Goal: Transaction & Acquisition: Purchase product/service

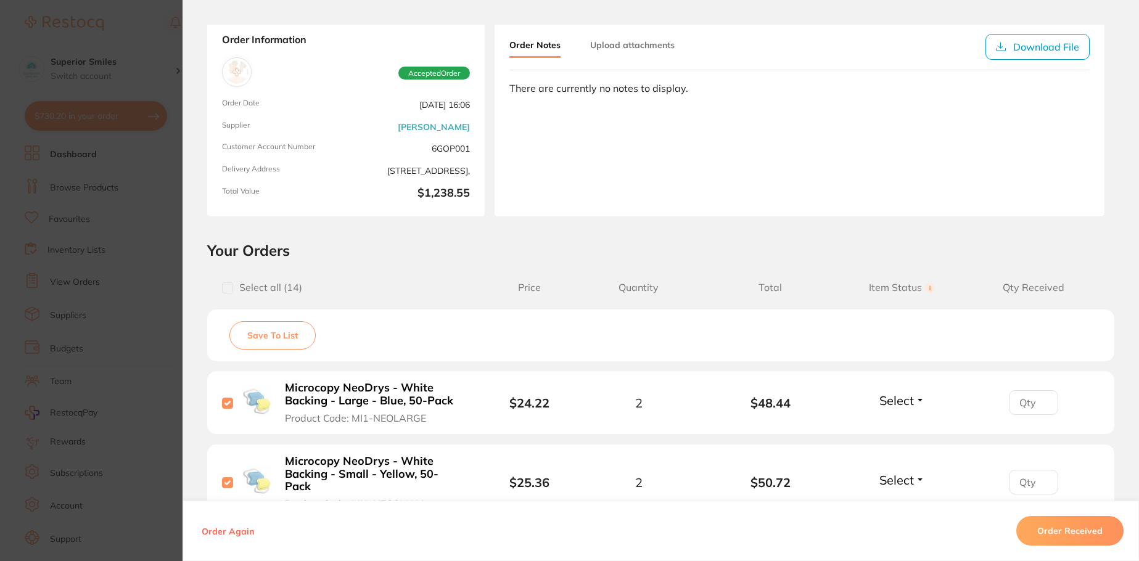
scroll to position [185, 0]
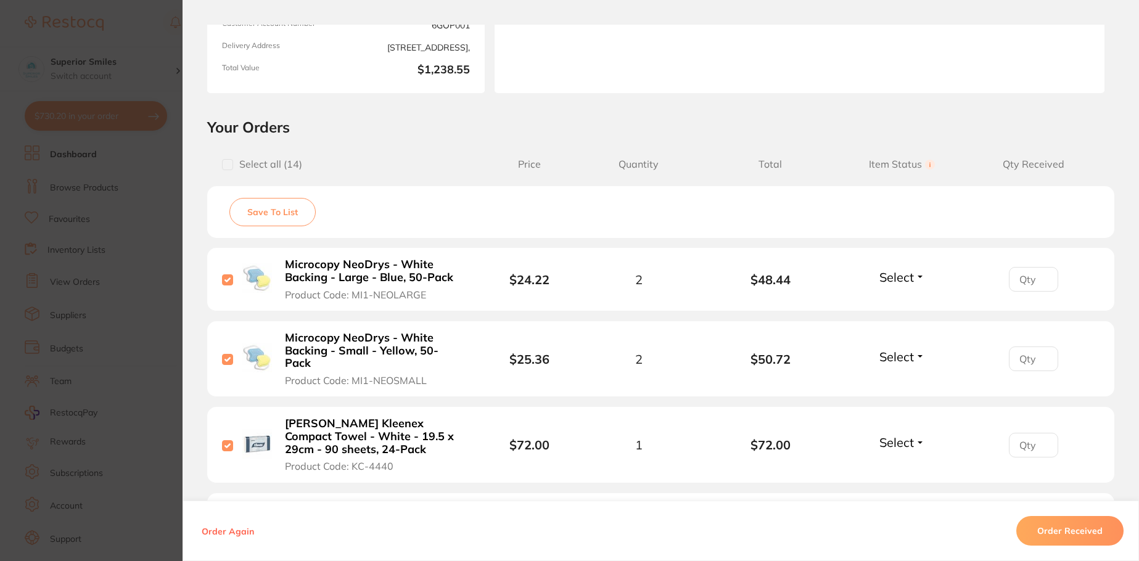
click at [890, 273] on span "Select" at bounding box center [896, 276] width 35 height 15
click at [903, 302] on span "Received" at bounding box center [901, 303] width 31 height 9
click at [1040, 282] on input "0" at bounding box center [1033, 279] width 49 height 25
click at [1040, 276] on input "1" at bounding box center [1033, 279] width 49 height 25
type input "2"
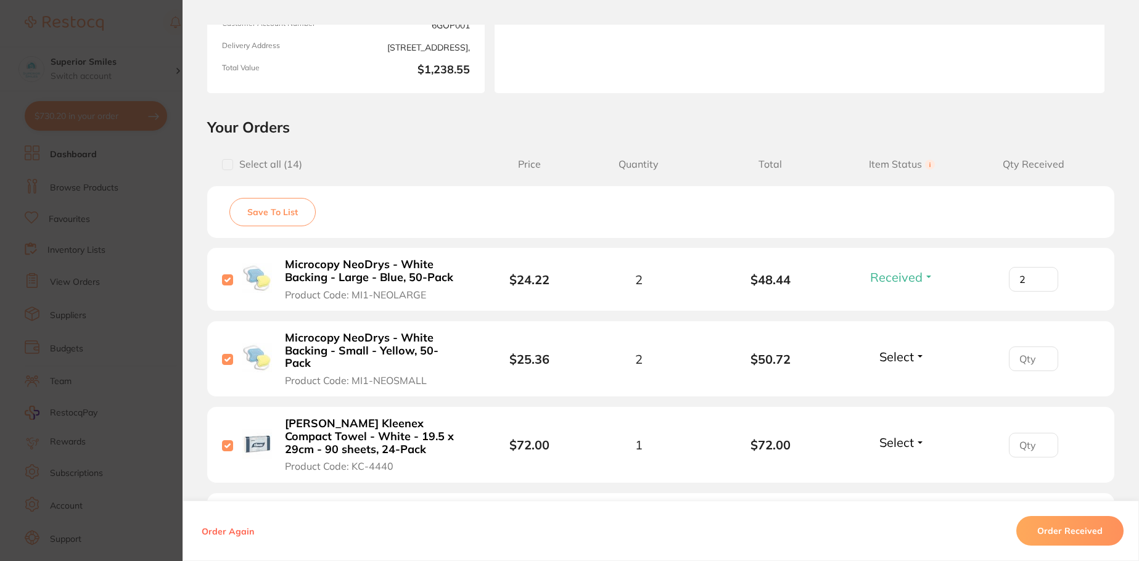
click at [1040, 276] on input "2" at bounding box center [1033, 279] width 49 height 25
click at [922, 351] on button "Select" at bounding box center [902, 356] width 53 height 15
click at [912, 379] on span "Received" at bounding box center [901, 383] width 31 height 9
click at [1042, 292] on input "1" at bounding box center [1033, 279] width 49 height 25
type input "2"
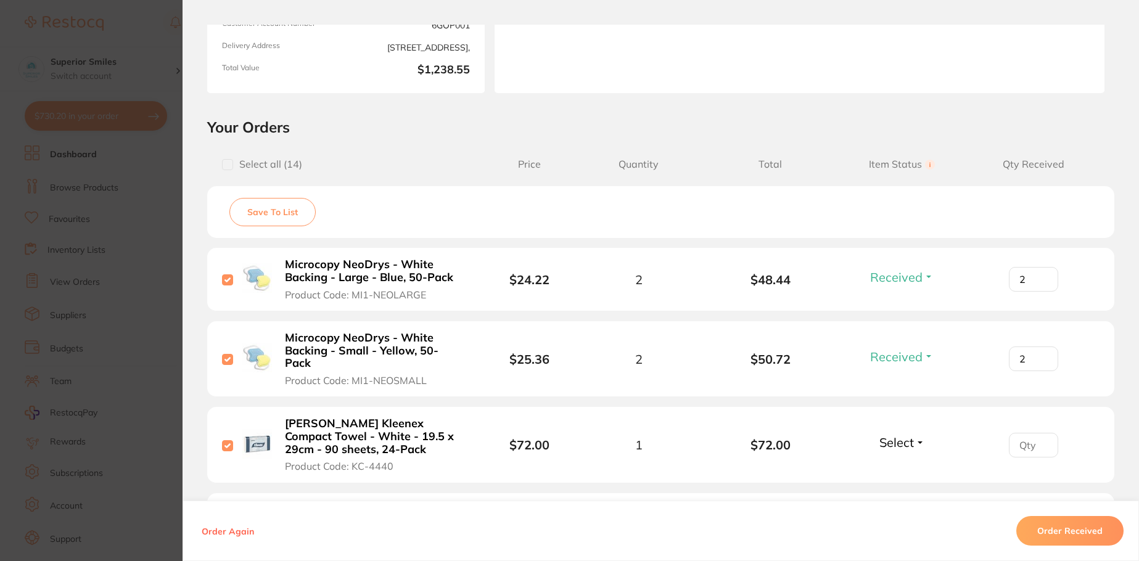
click at [1042, 292] on input "2" at bounding box center [1033, 279] width 49 height 25
click at [900, 435] on span "Select" at bounding box center [896, 442] width 35 height 15
click at [906, 464] on span "Received" at bounding box center [901, 468] width 31 height 9
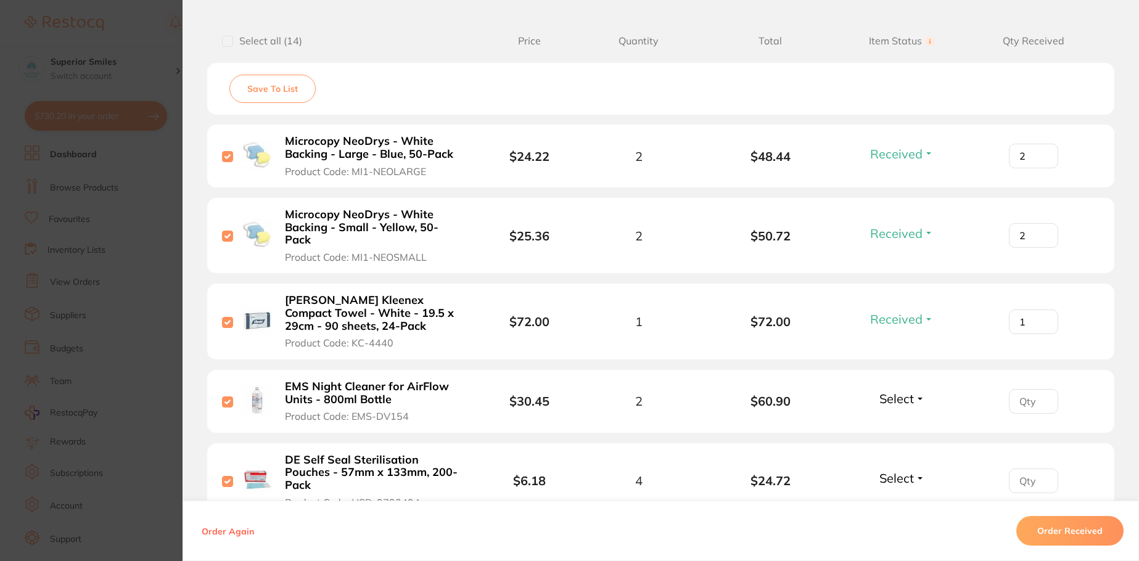
type input "1"
click at [1038, 168] on input "1" at bounding box center [1033, 156] width 49 height 25
click at [919, 391] on button "Select" at bounding box center [902, 398] width 53 height 15
click at [912, 420] on span "Received" at bounding box center [901, 424] width 31 height 9
click at [1040, 168] on input "1" at bounding box center [1033, 156] width 49 height 25
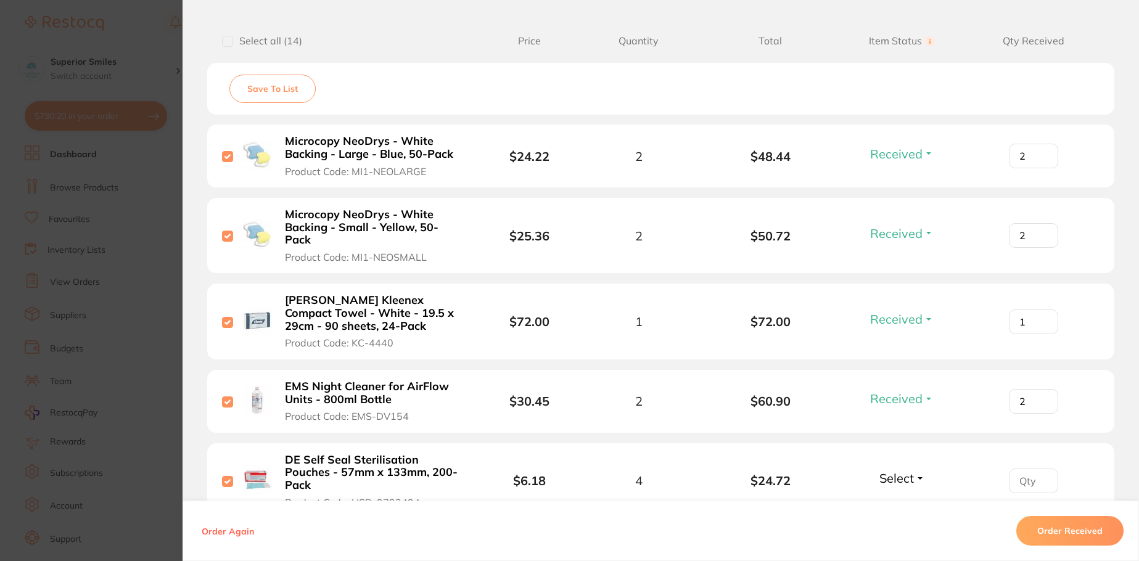
type input "2"
click at [1040, 168] on input "2" at bounding box center [1033, 156] width 49 height 25
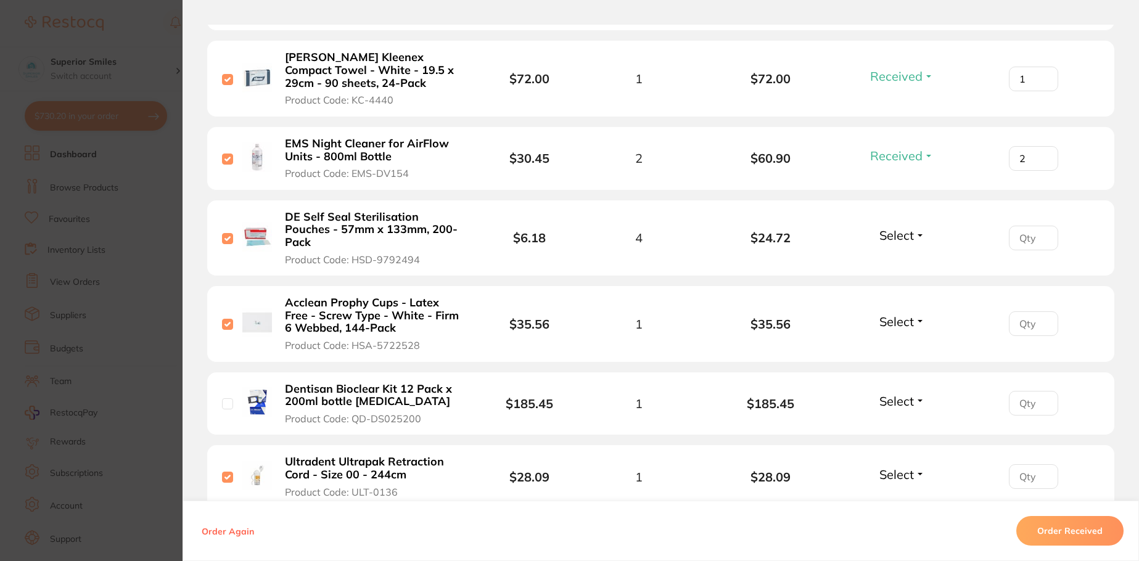
scroll to position [555, 0]
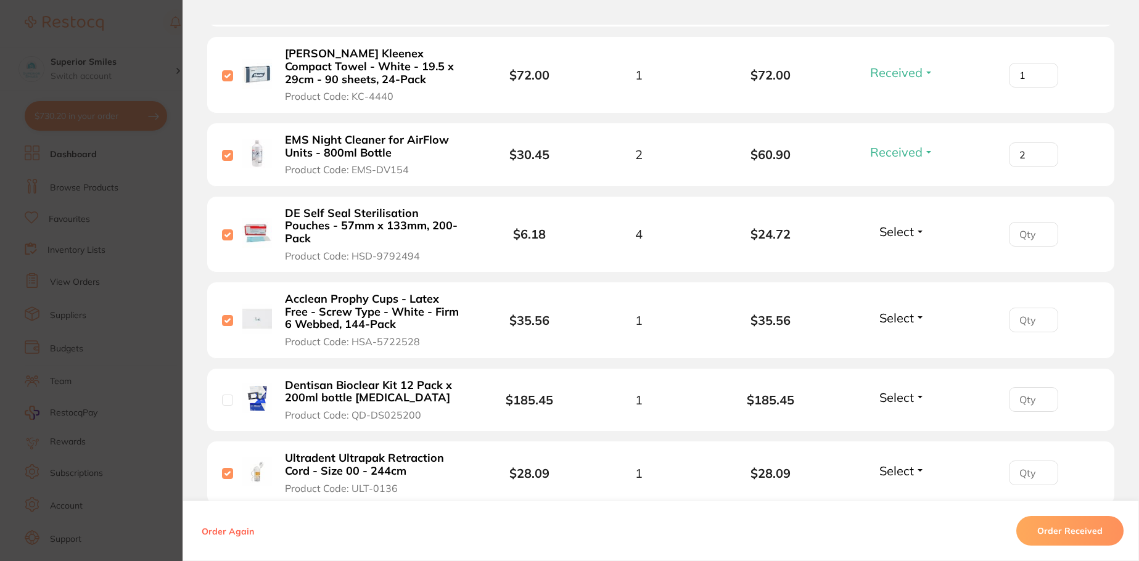
click at [919, 224] on button "Select" at bounding box center [902, 231] width 53 height 15
click at [903, 253] on span "Received" at bounding box center [901, 257] width 31 height 9
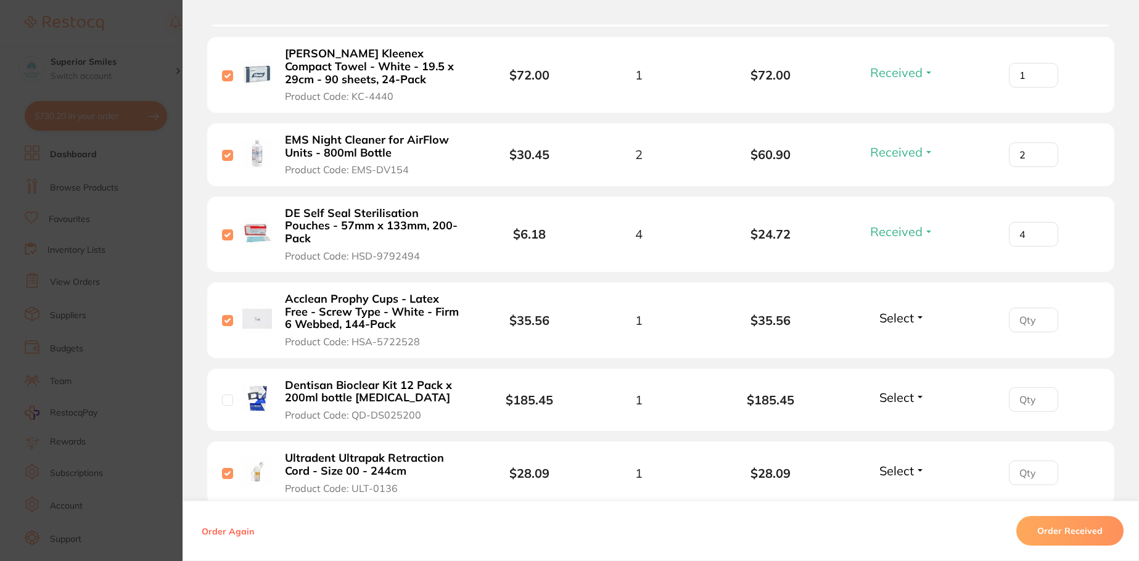
type input "4"
click at [917, 310] on button "Select" at bounding box center [902, 317] width 53 height 15
click at [907, 340] on span "Received" at bounding box center [901, 344] width 31 height 9
type input "1"
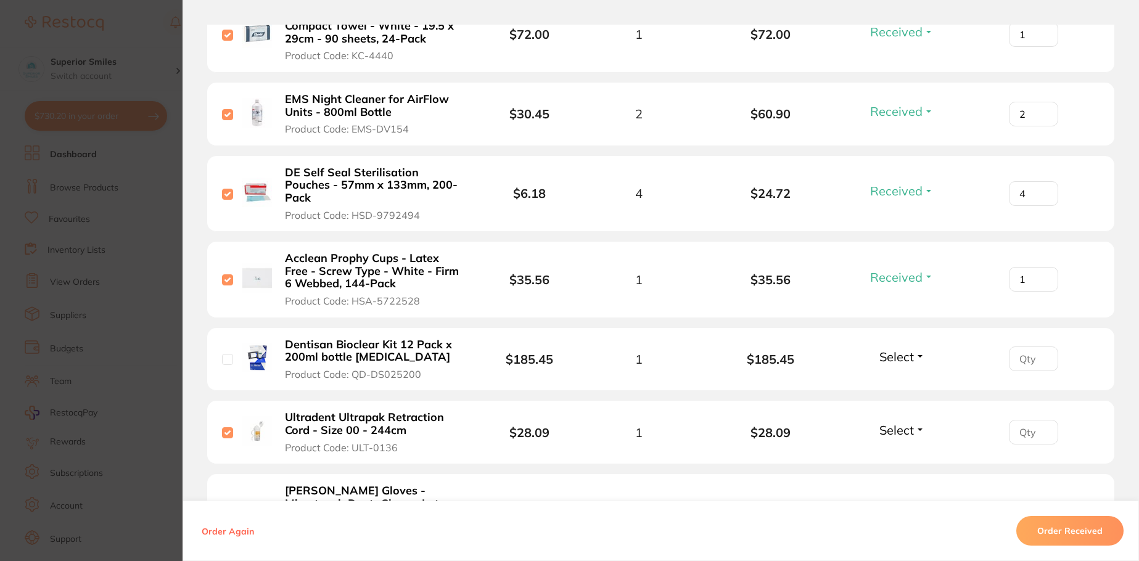
scroll to position [617, 0]
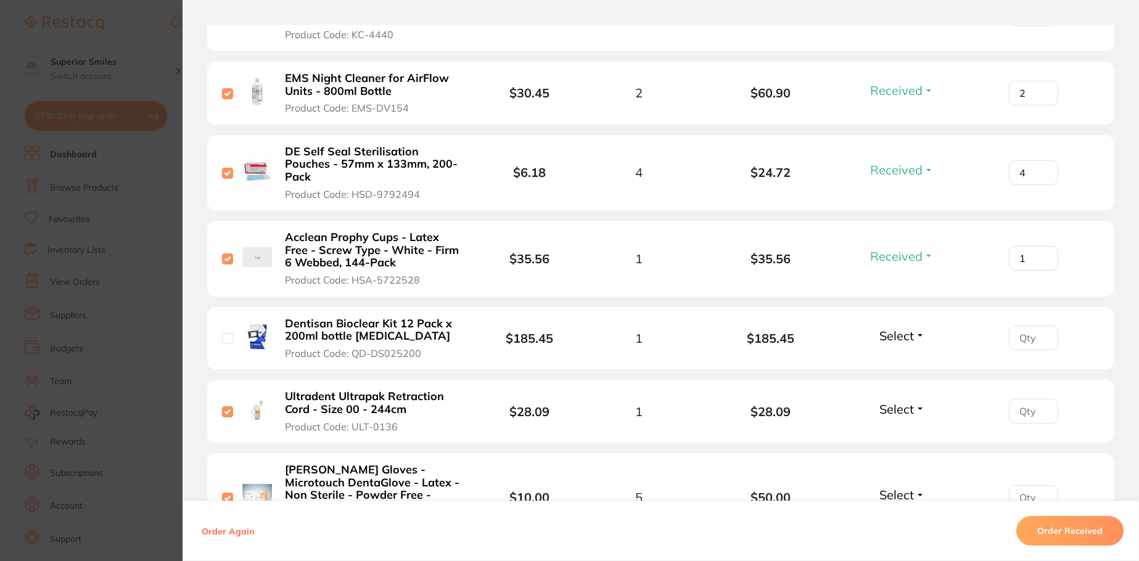
click at [917, 401] on button "Select" at bounding box center [902, 408] width 53 height 15
click at [908, 431] on span "Received" at bounding box center [901, 435] width 31 height 9
type input "1"
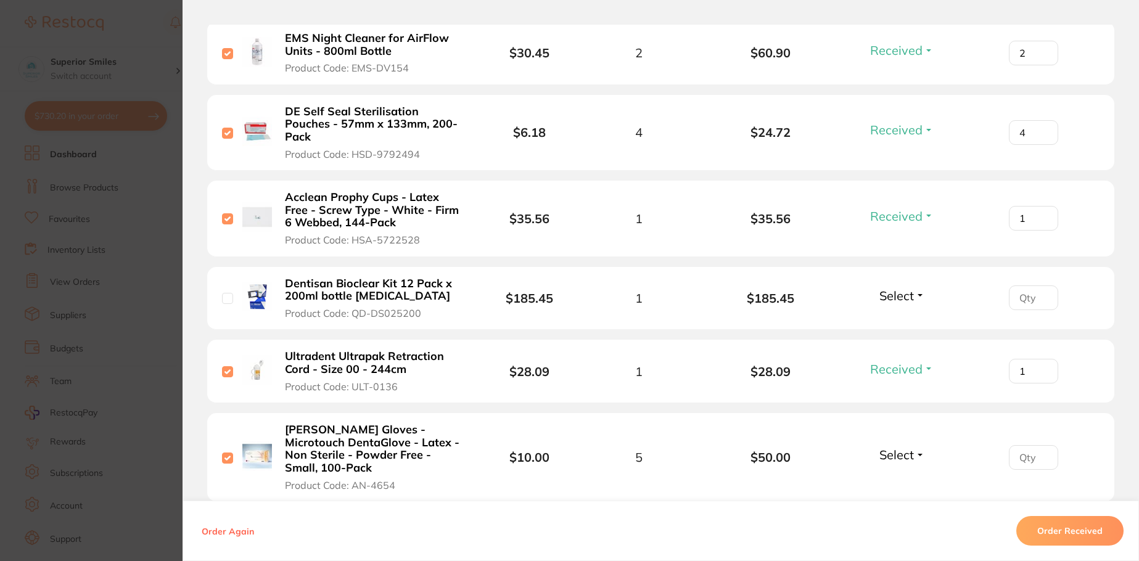
scroll to position [678, 0]
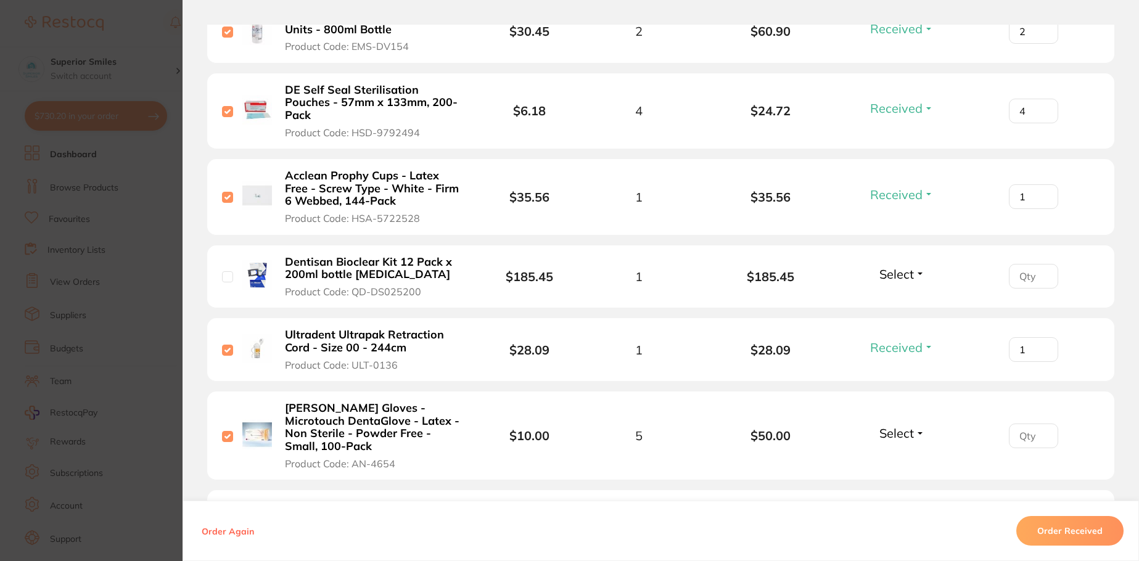
click at [919, 425] on button "Select" at bounding box center [902, 432] width 53 height 15
click at [901, 455] on span "Received" at bounding box center [901, 459] width 31 height 9
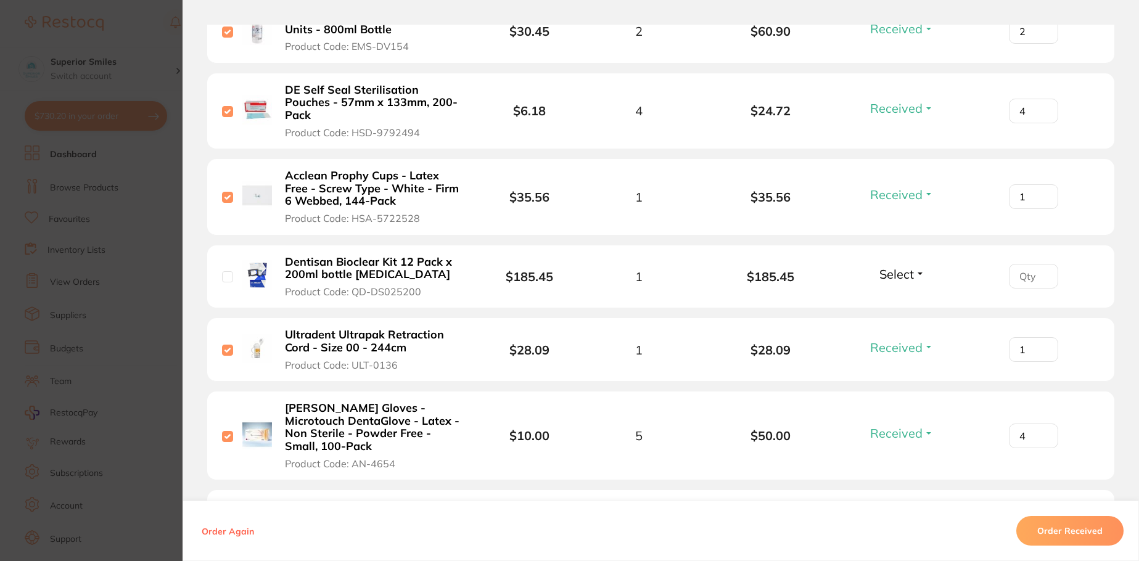
type input "5"
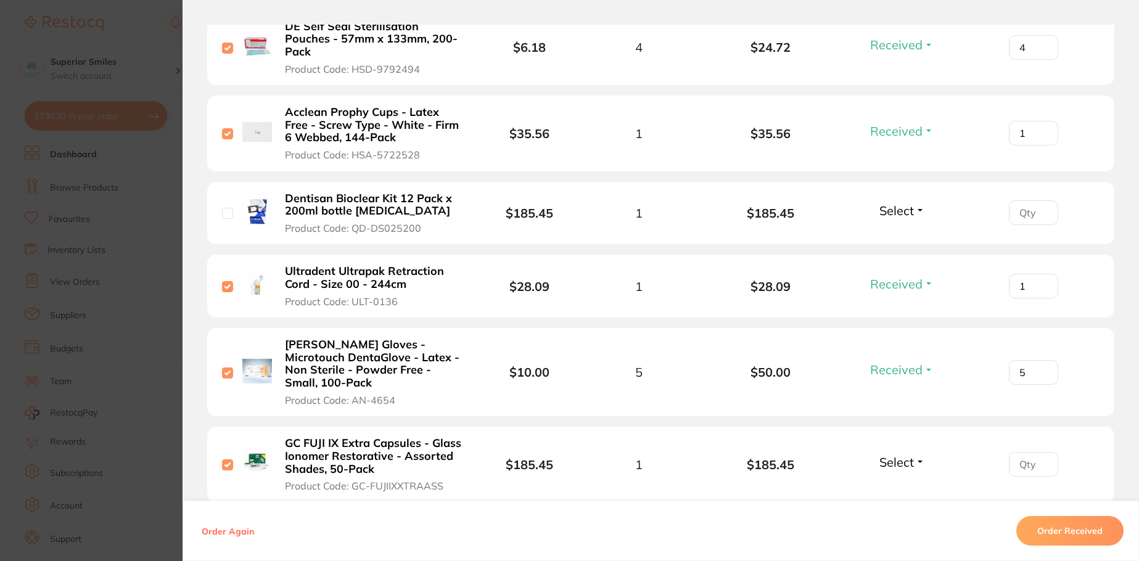
scroll to position [802, 0]
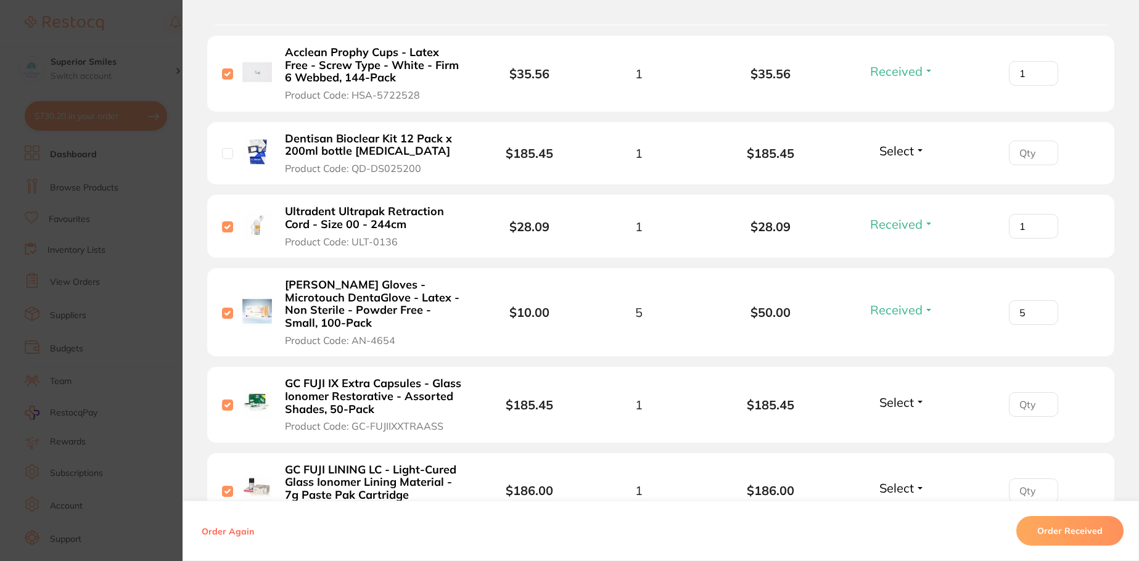
click at [914, 395] on button "Select" at bounding box center [902, 402] width 53 height 15
click at [900, 424] on span "Received" at bounding box center [901, 428] width 31 height 9
type input "1"
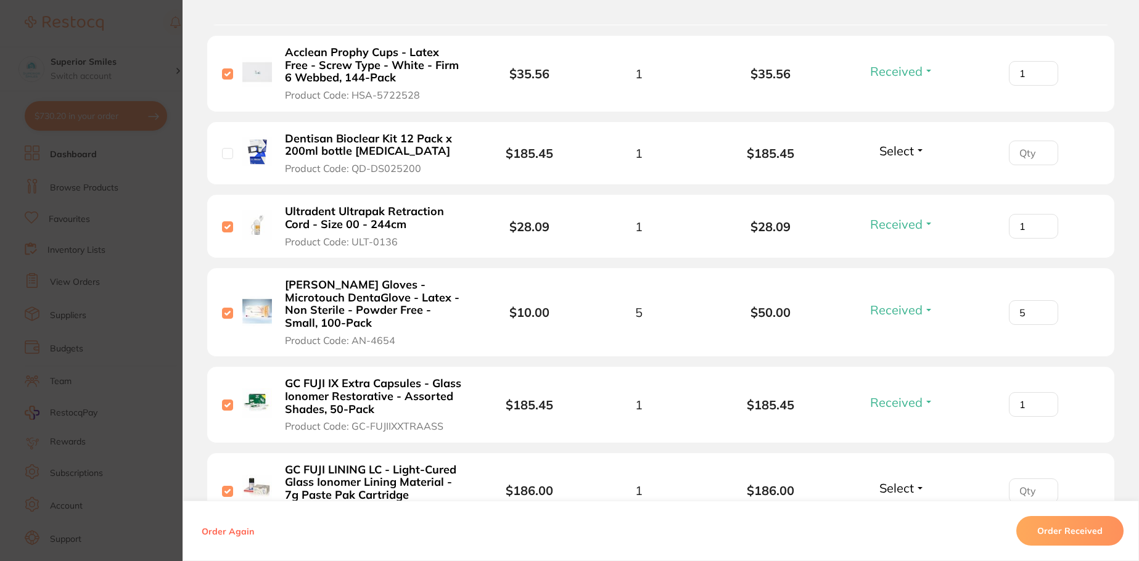
click at [894, 480] on span "Select" at bounding box center [896, 487] width 35 height 15
click at [906, 510] on span "Received" at bounding box center [901, 514] width 31 height 9
type input "1"
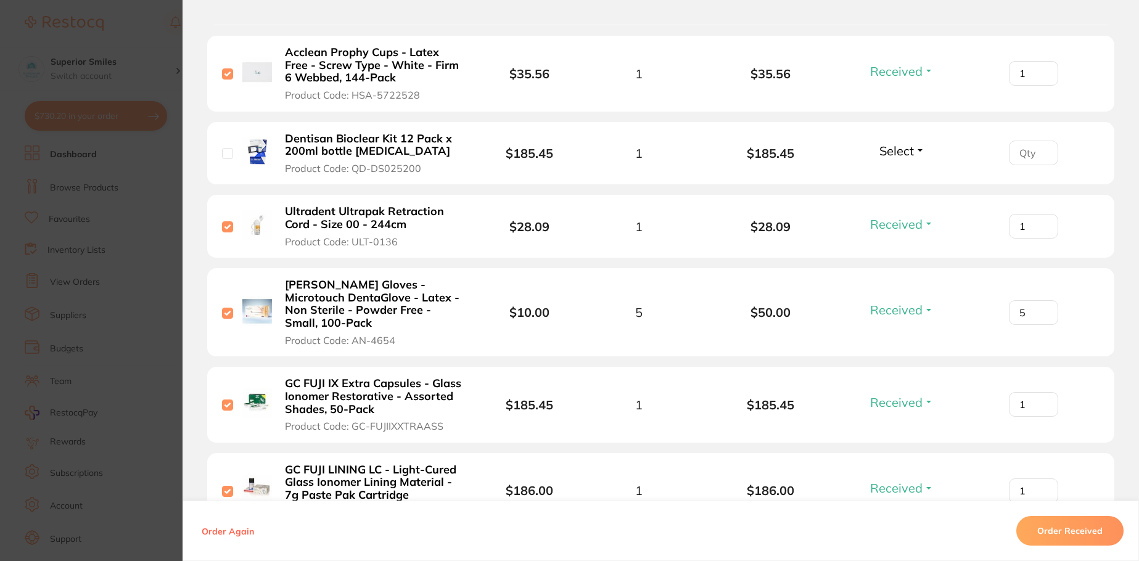
click at [1079, 536] on button "Order Received" at bounding box center [1069, 531] width 107 height 30
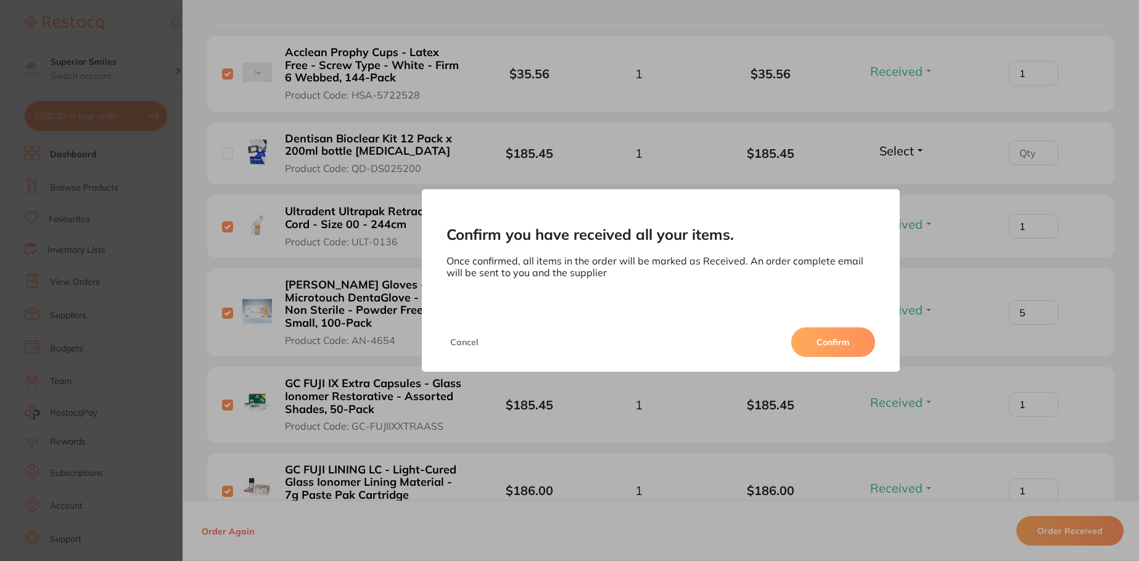
click at [467, 342] on button "Cancel" at bounding box center [464, 342] width 36 height 30
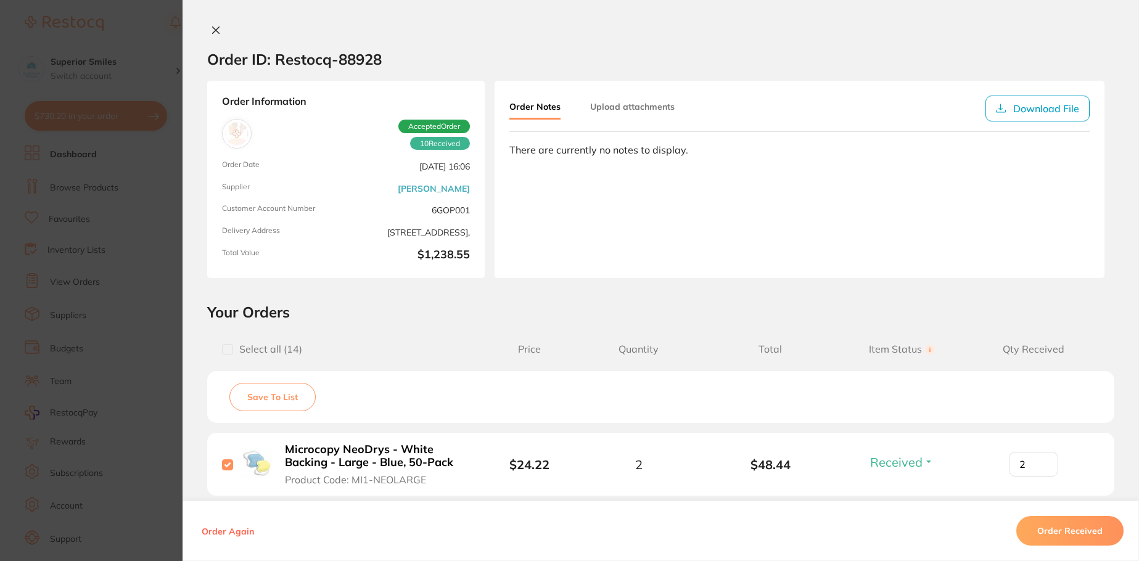
scroll to position [418, 0]
click at [213, 28] on icon at bounding box center [216, 30] width 10 height 10
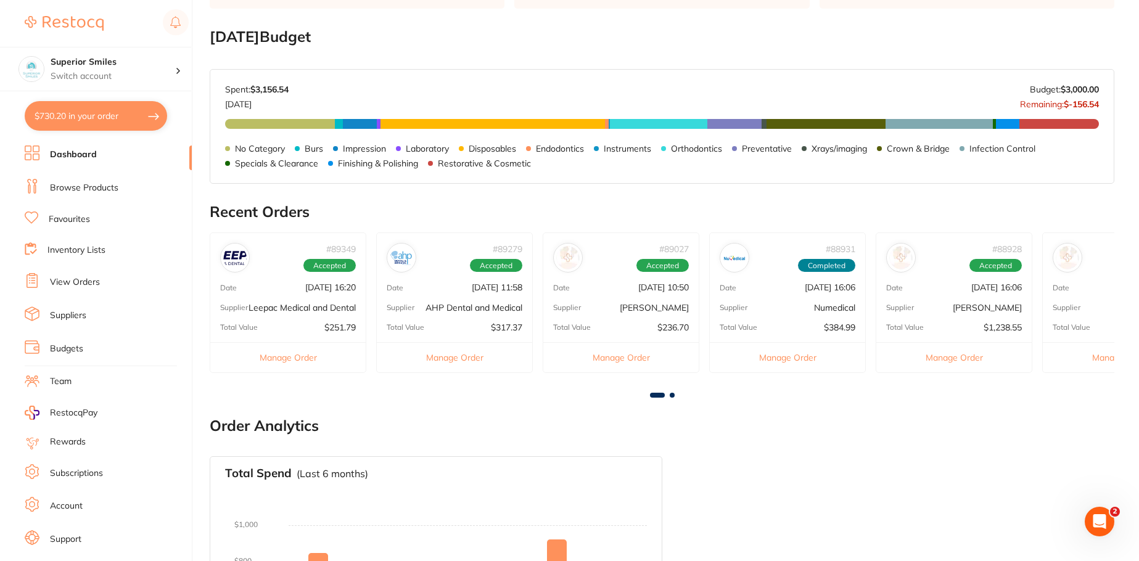
scroll to position [0, 0]
click at [641, 359] on button "Manage Order" at bounding box center [620, 357] width 155 height 30
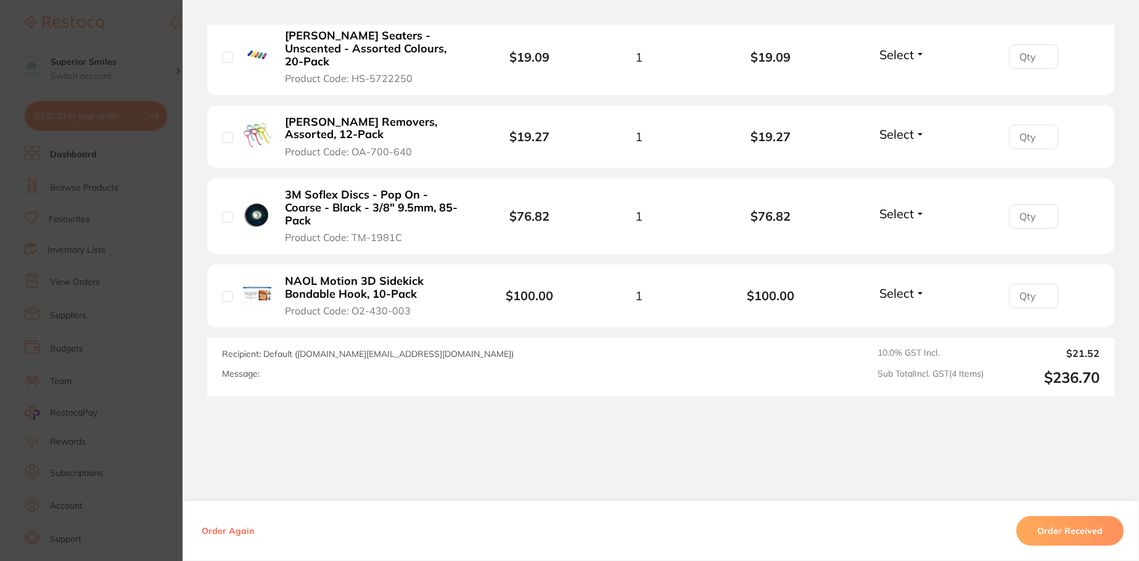
scroll to position [432, 0]
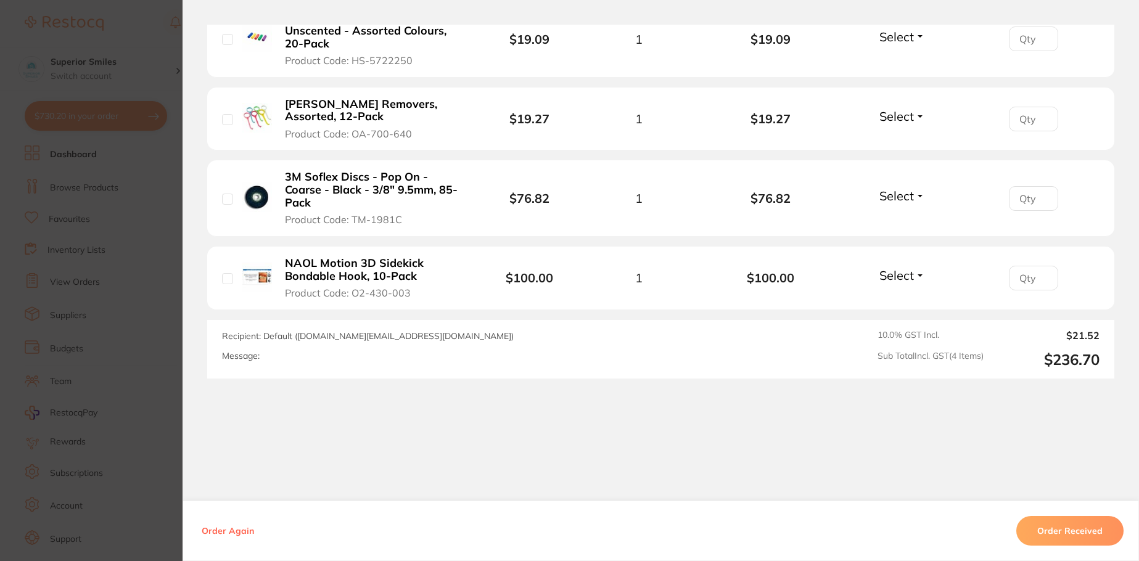
click at [359, 188] on b "3M Soflex Discs - Pop On - Coarse - Black - 3/8" 9.5mm, 85-Pack" at bounding box center [374, 190] width 178 height 38
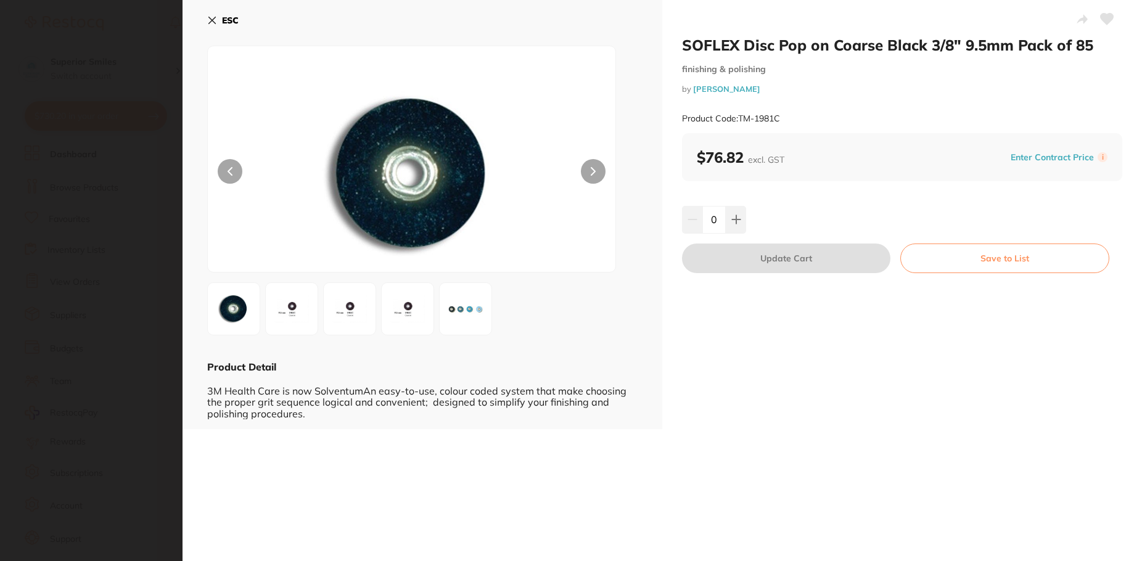
scroll to position [0, 0]
click at [293, 304] on img at bounding box center [291, 309] width 44 height 44
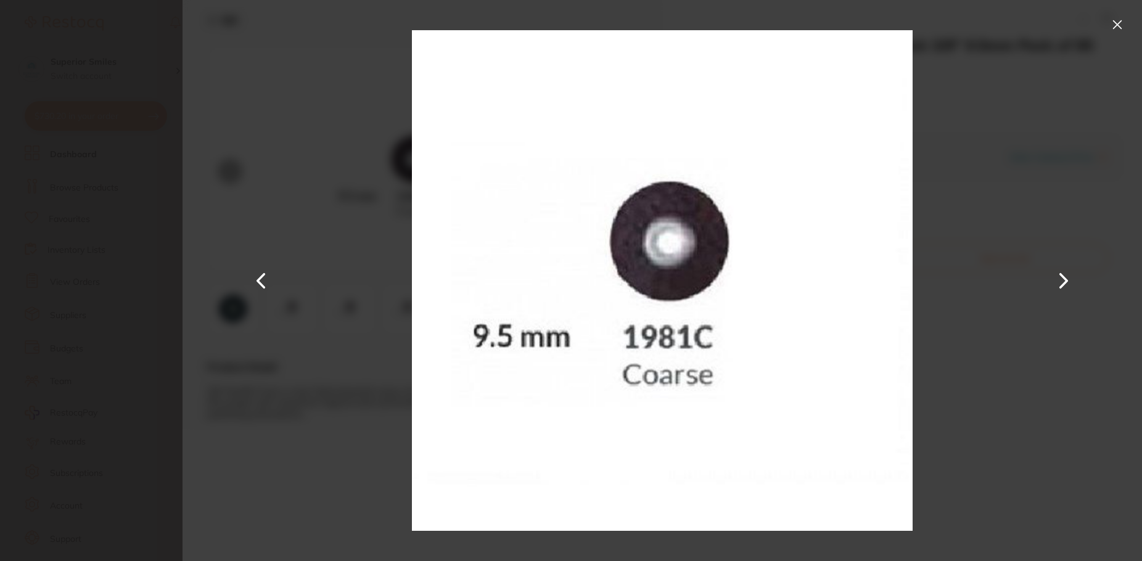
click at [1119, 23] on button at bounding box center [1117, 25] width 20 height 20
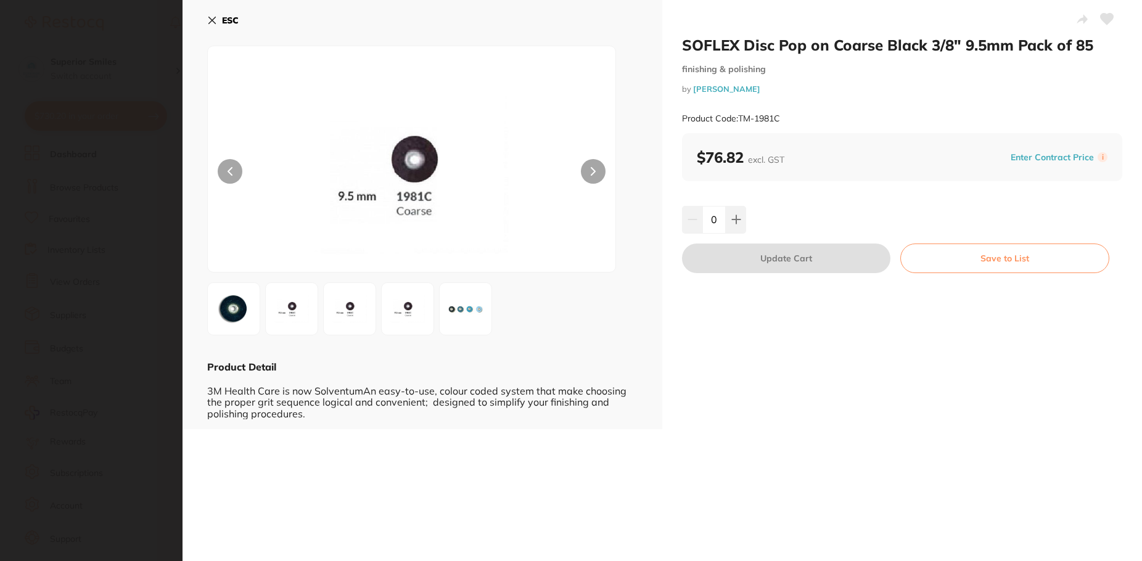
click at [210, 18] on icon at bounding box center [212, 20] width 7 height 7
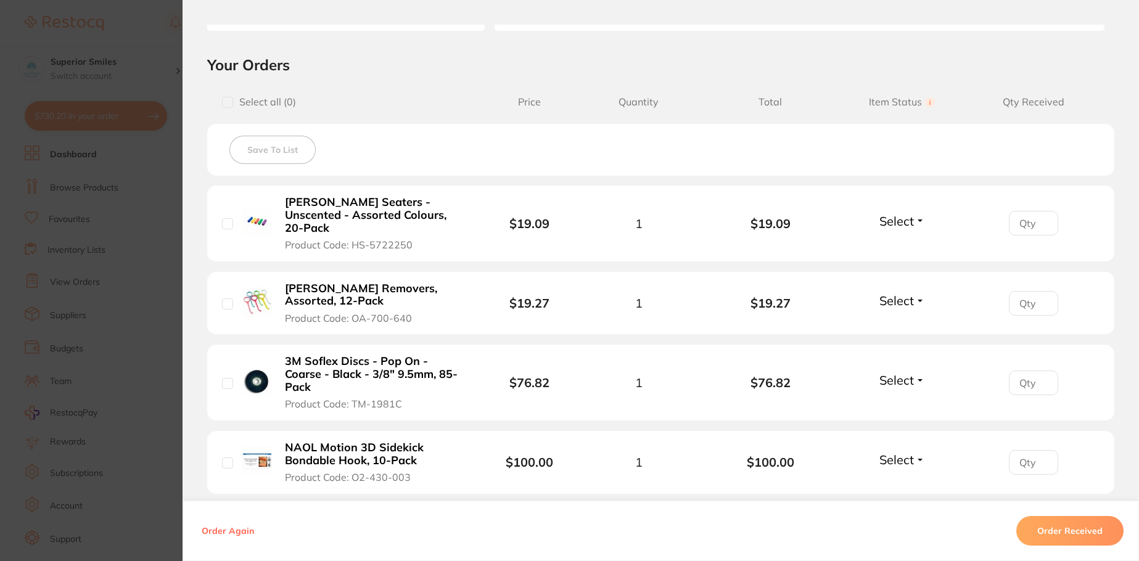
scroll to position [247, 0]
click at [222, 224] on input "checkbox" at bounding box center [227, 224] width 11 height 11
checkbox input "true"
drag, startPoint x: 227, startPoint y: 302, endPoint x: 238, endPoint y: 360, distance: 59.0
click at [228, 302] on input "checkbox" at bounding box center [227, 304] width 11 height 11
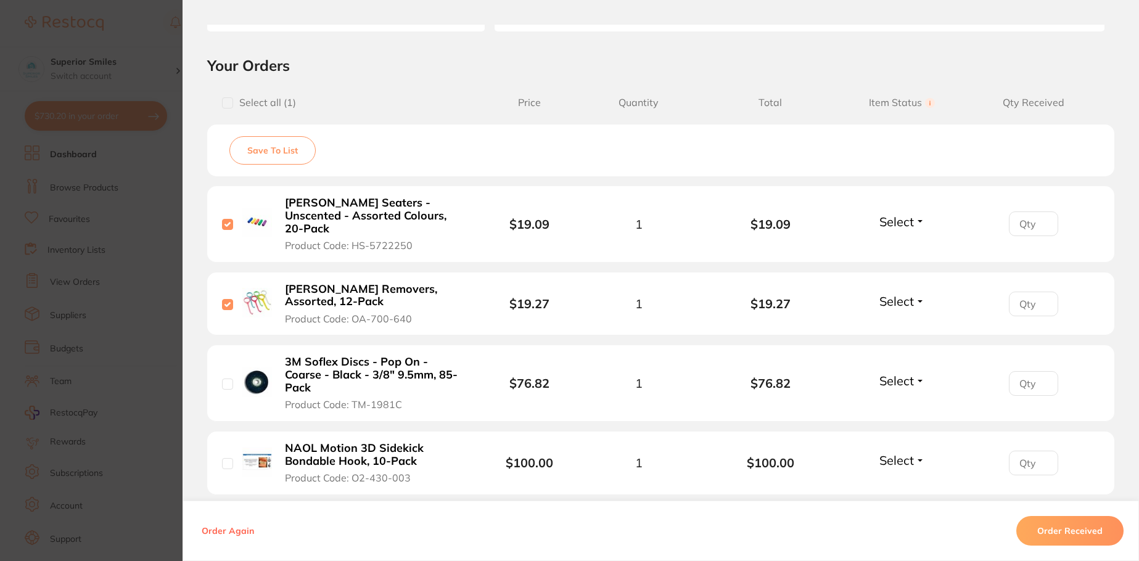
checkbox input "true"
click at [224, 383] on input "checkbox" at bounding box center [227, 384] width 11 height 11
checkbox input "true"
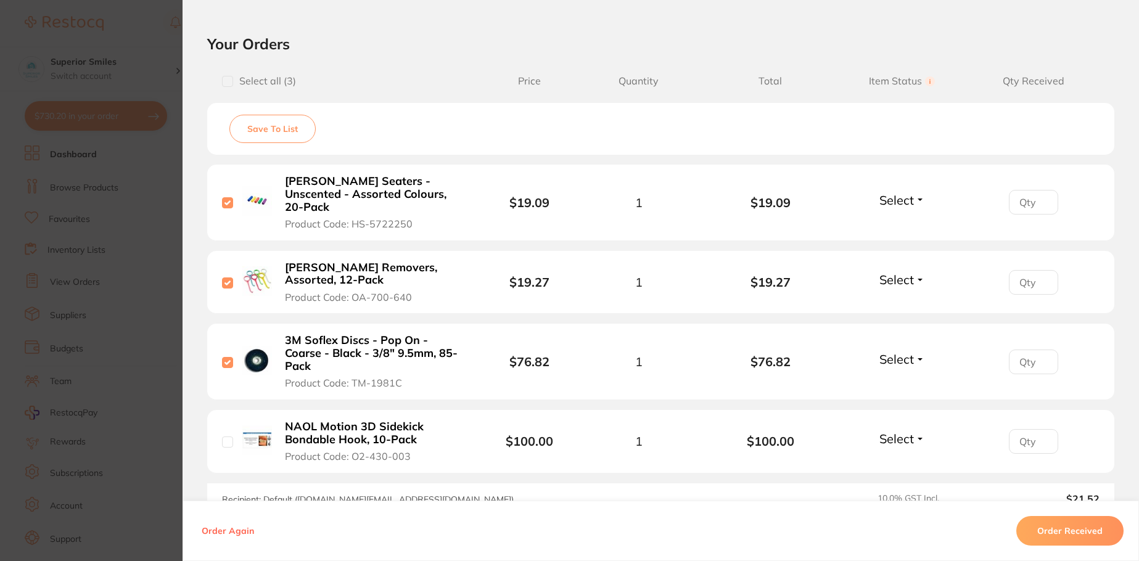
scroll to position [248, 0]
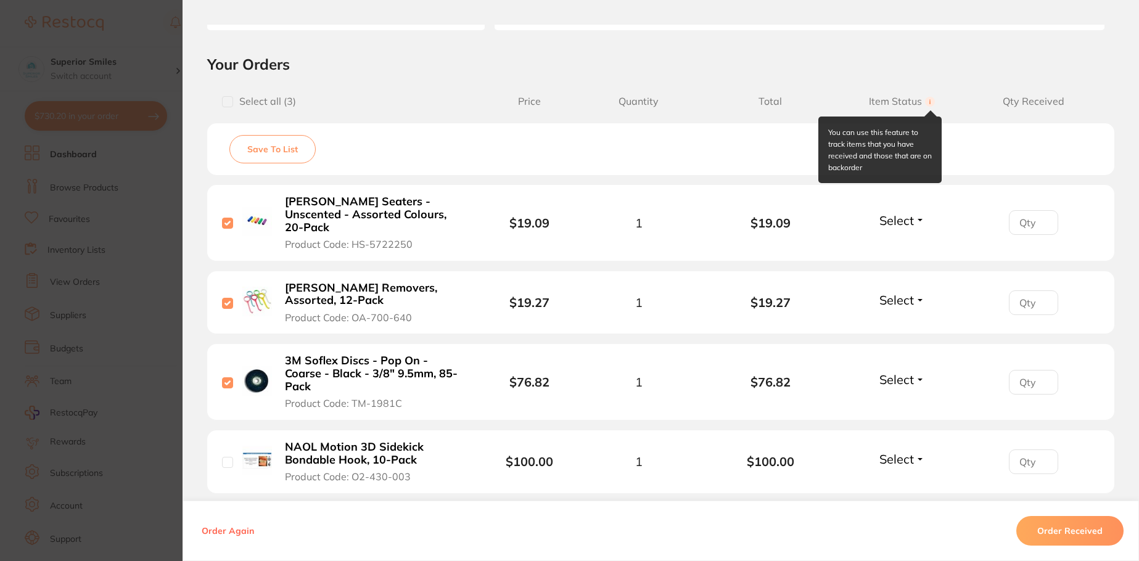
click at [929, 100] on icon at bounding box center [929, 101] width 1 height 4
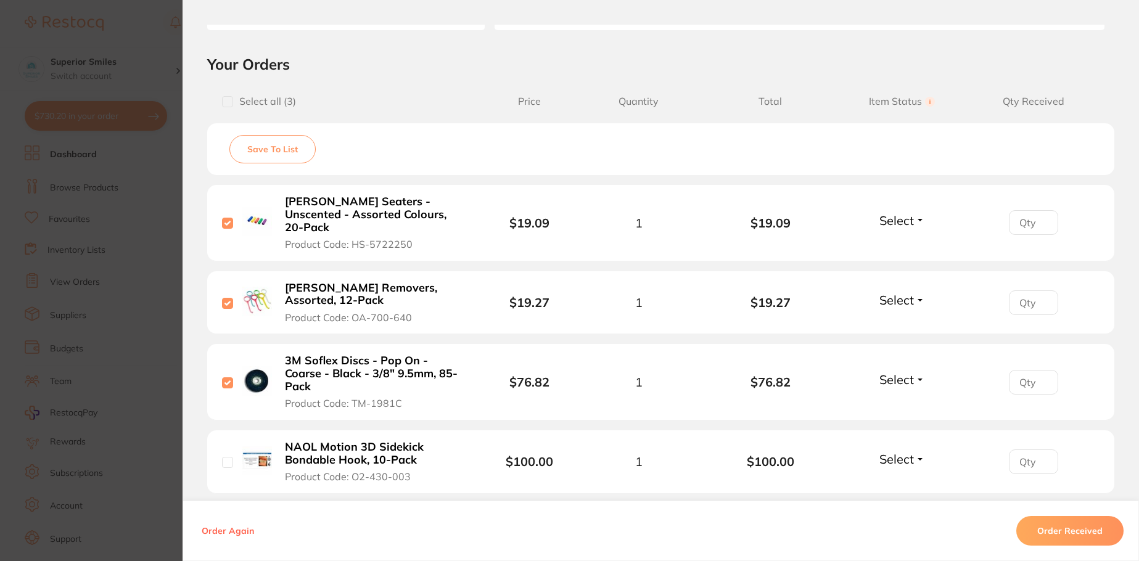
click at [903, 215] on span "Select" at bounding box center [896, 220] width 35 height 15
click at [908, 243] on span "Received" at bounding box center [901, 246] width 31 height 9
type input "1"
click at [1043, 222] on input "1" at bounding box center [1033, 222] width 49 height 25
click at [915, 302] on button "Select" at bounding box center [902, 299] width 53 height 15
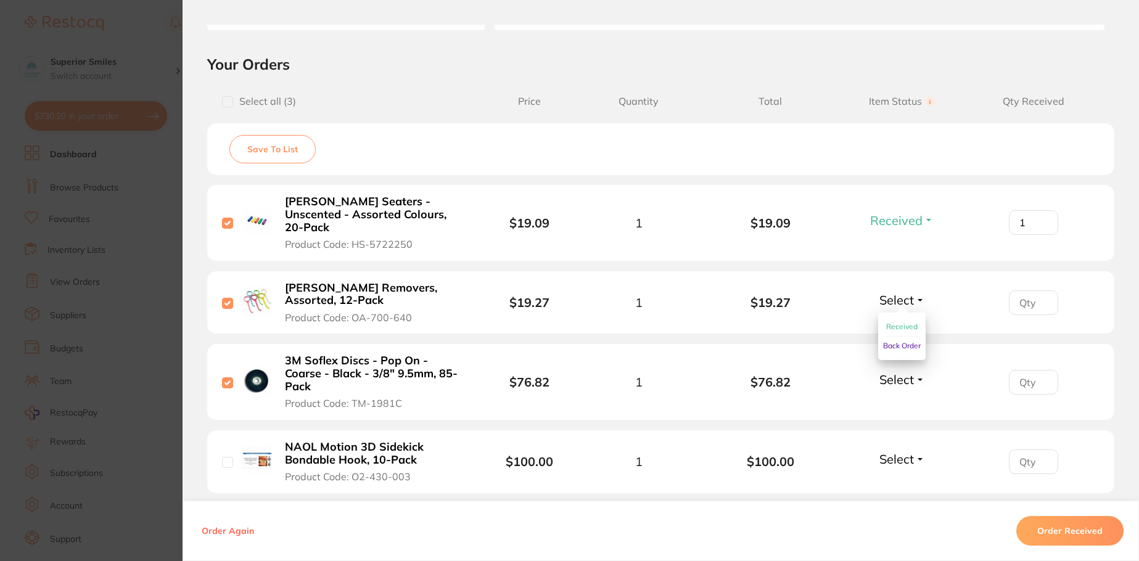
click at [907, 324] on span "Received" at bounding box center [901, 326] width 31 height 9
type input "1"
click at [1043, 235] on input "1" at bounding box center [1033, 222] width 49 height 25
click at [908, 380] on span "Select" at bounding box center [896, 379] width 35 height 15
click at [895, 408] on span "Received" at bounding box center [901, 405] width 31 height 9
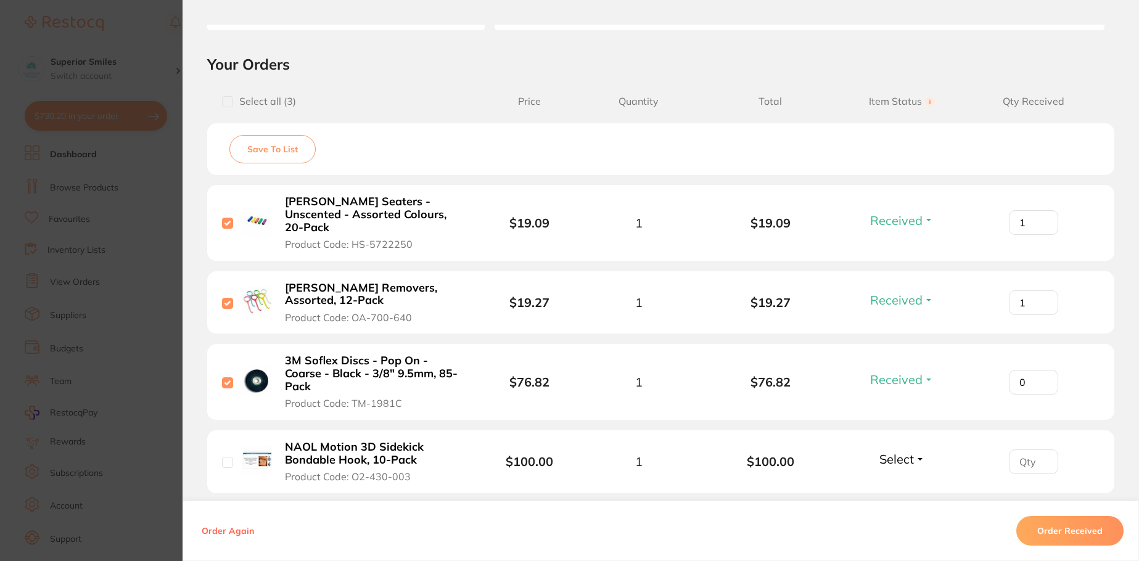
click at [1038, 235] on input "0" at bounding box center [1033, 222] width 49 height 25
type input "1"
click at [1040, 235] on input "1" at bounding box center [1033, 222] width 49 height 25
click at [229, 459] on input "checkbox" at bounding box center [227, 462] width 11 height 11
checkbox input "true"
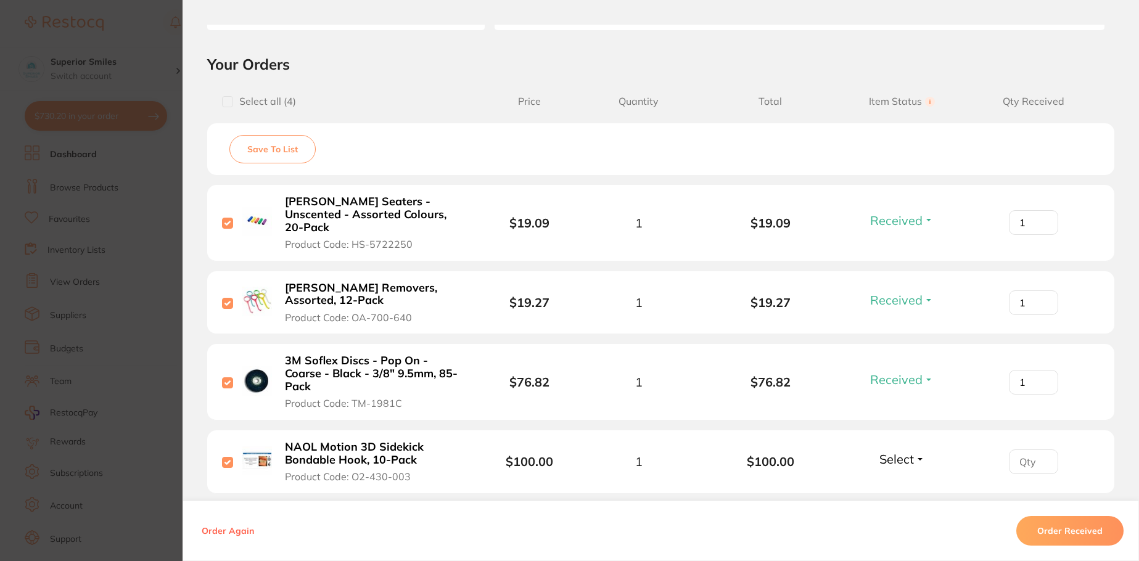
click at [912, 455] on button "Select" at bounding box center [902, 458] width 53 height 15
click at [900, 498] on div "Select all ( 4 ) Price Quantity Total Item Status You can use this feature to t…" at bounding box center [660, 324] width 907 height 477
click at [907, 459] on span "Select" at bounding box center [896, 458] width 35 height 15
click at [900, 506] on span "Back Order" at bounding box center [902, 504] width 38 height 9
type input "1"
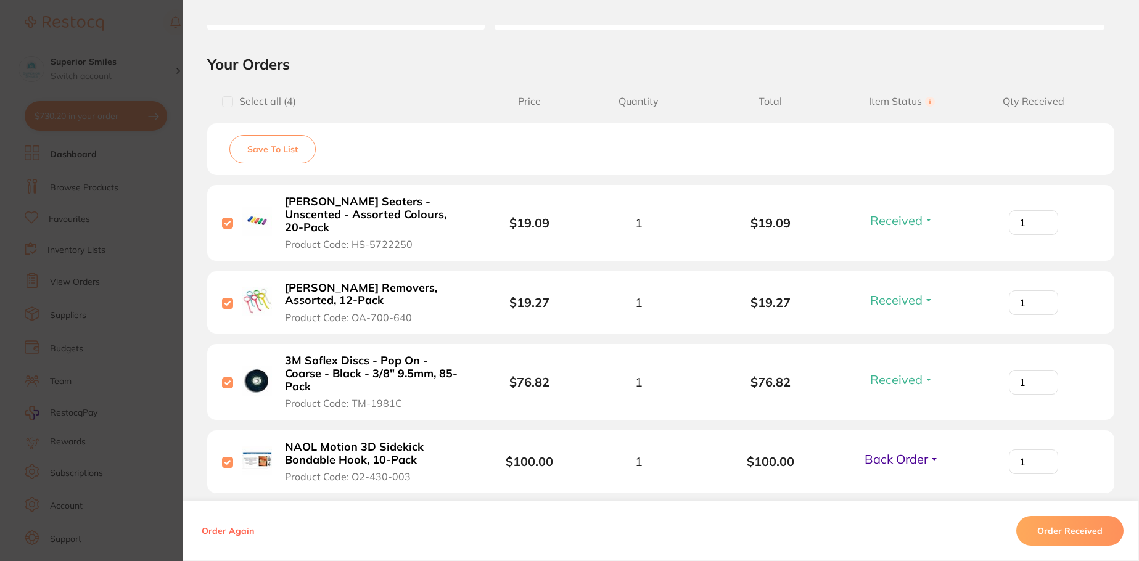
click at [1038, 235] on input "1" at bounding box center [1033, 222] width 49 height 25
click at [1065, 535] on button "Order Received" at bounding box center [1069, 531] width 107 height 30
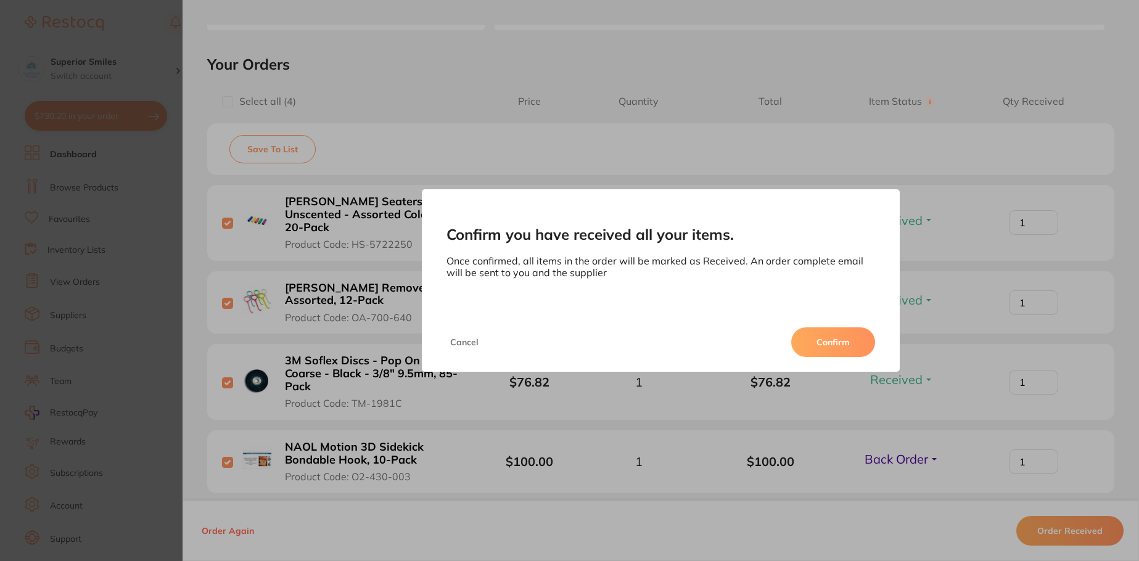
click at [836, 343] on button "Confirm" at bounding box center [833, 342] width 84 height 30
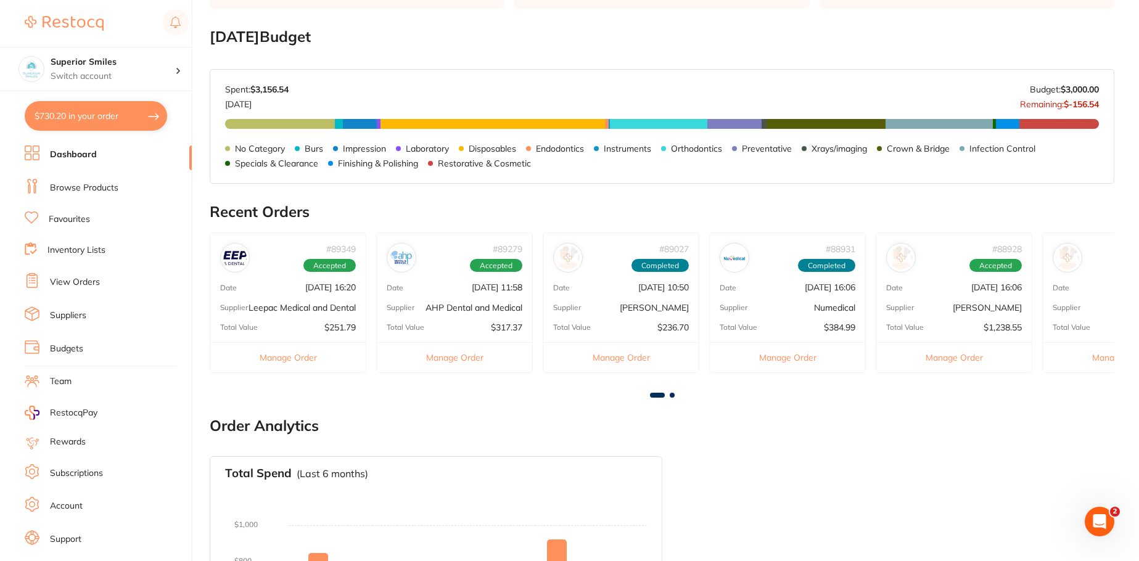
scroll to position [0, 0]
click at [631, 359] on button "Manage Order" at bounding box center [620, 357] width 155 height 30
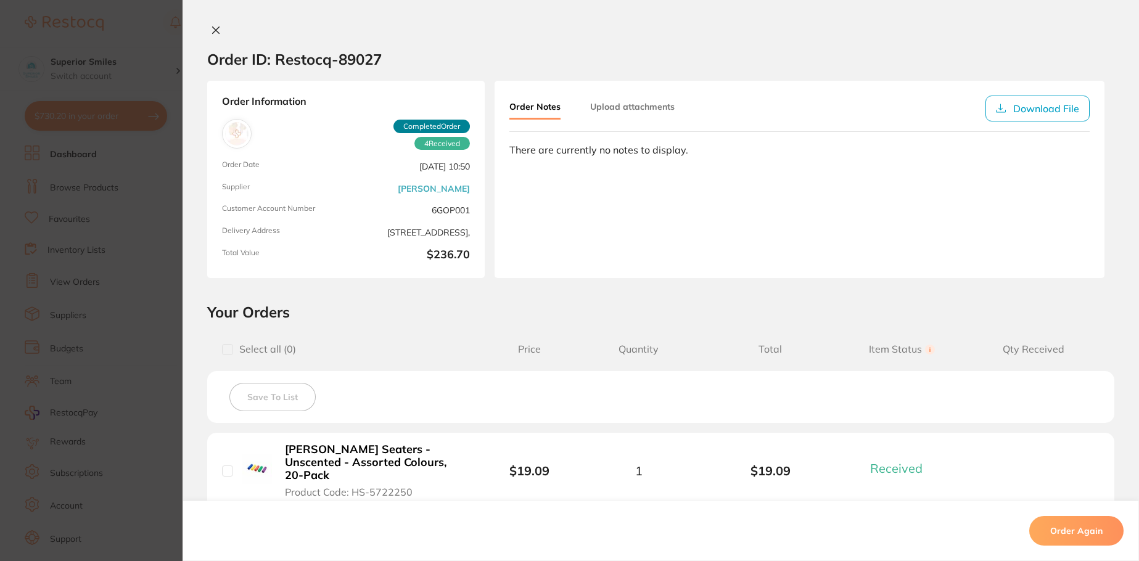
click at [213, 29] on icon at bounding box center [216, 30] width 10 height 10
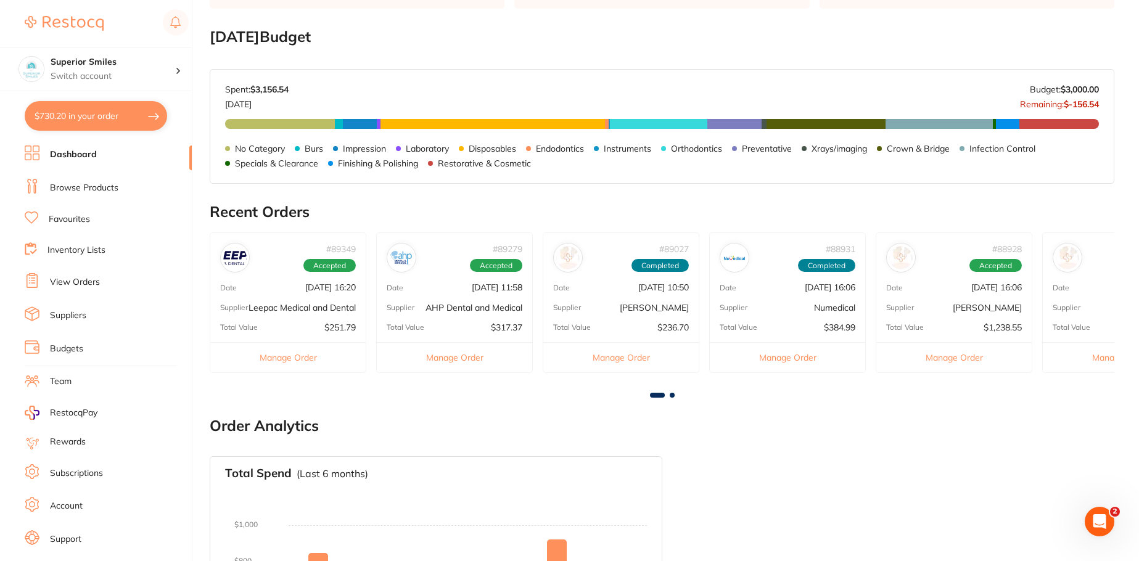
click at [828, 268] on span "Completed" at bounding box center [826, 266] width 57 height 14
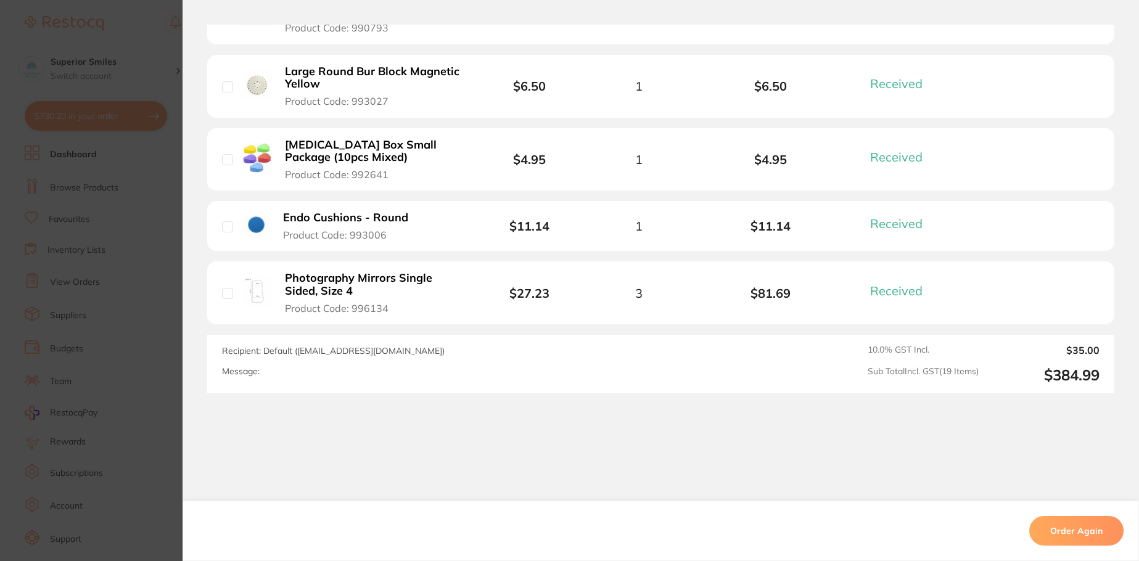
scroll to position [1343, 0]
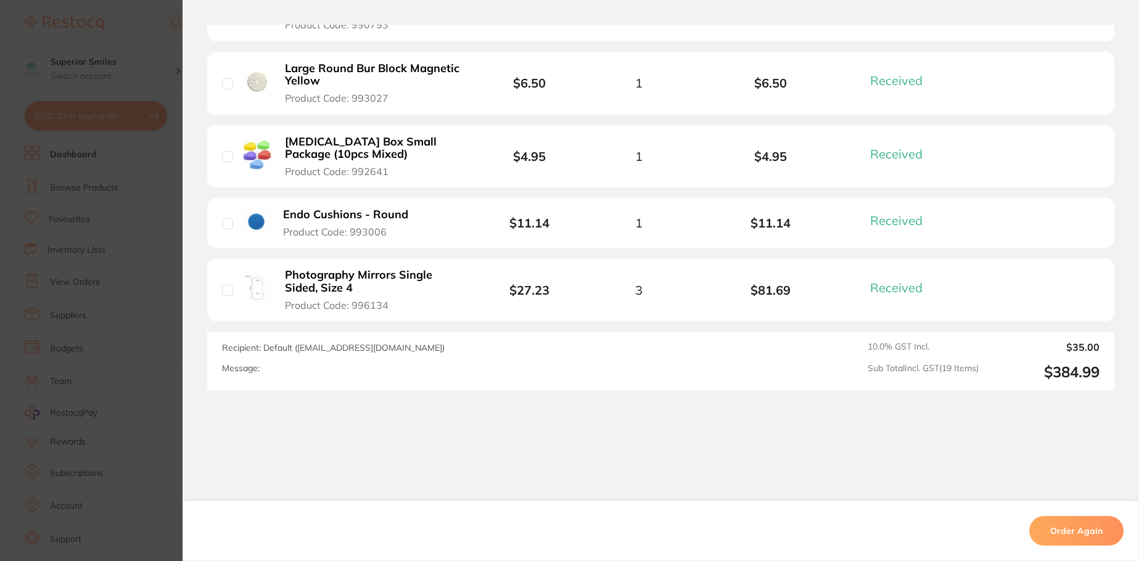
click at [222, 285] on input "checkbox" at bounding box center [227, 290] width 11 height 11
drag, startPoint x: 222, startPoint y: 274, endPoint x: 239, endPoint y: 285, distance: 20.2
click at [223, 285] on input "checkbox" at bounding box center [227, 290] width 11 height 11
checkbox input "false"
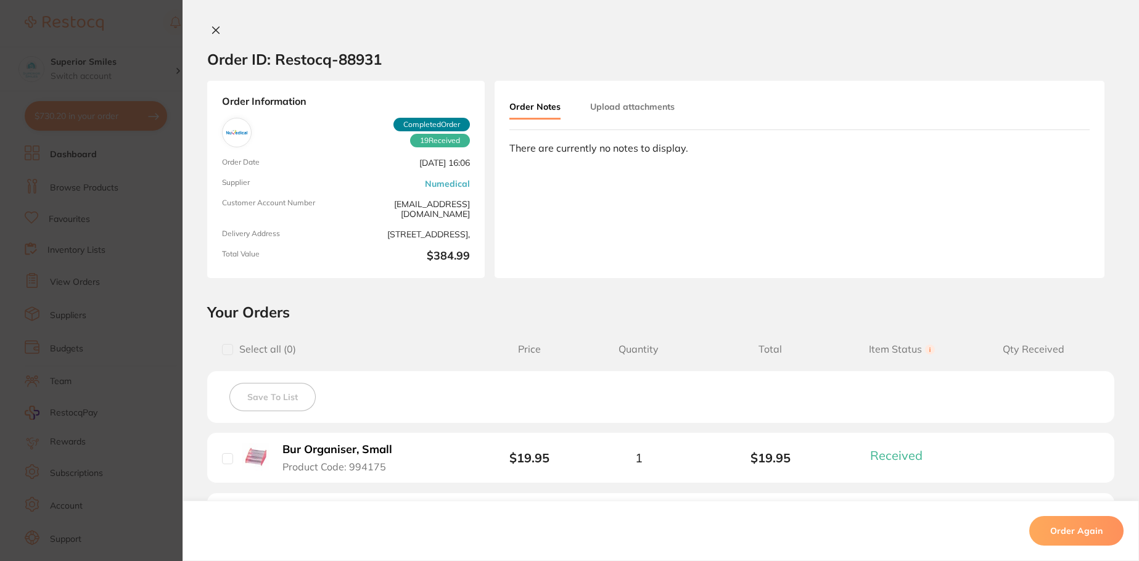
scroll to position [110, 0]
click at [215, 26] on icon at bounding box center [216, 30] width 10 height 10
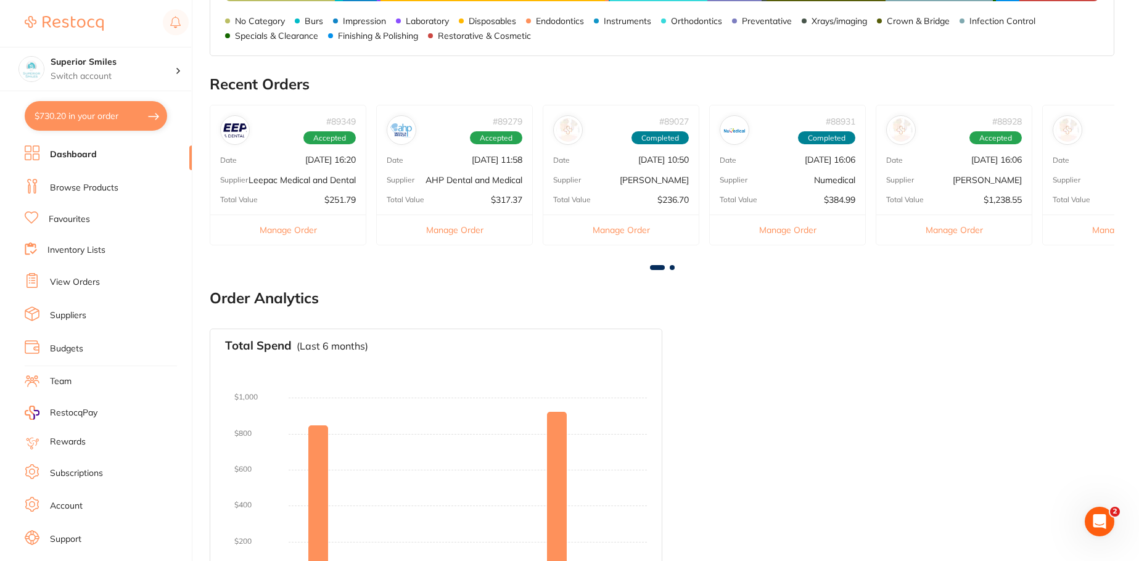
scroll to position [603, 0]
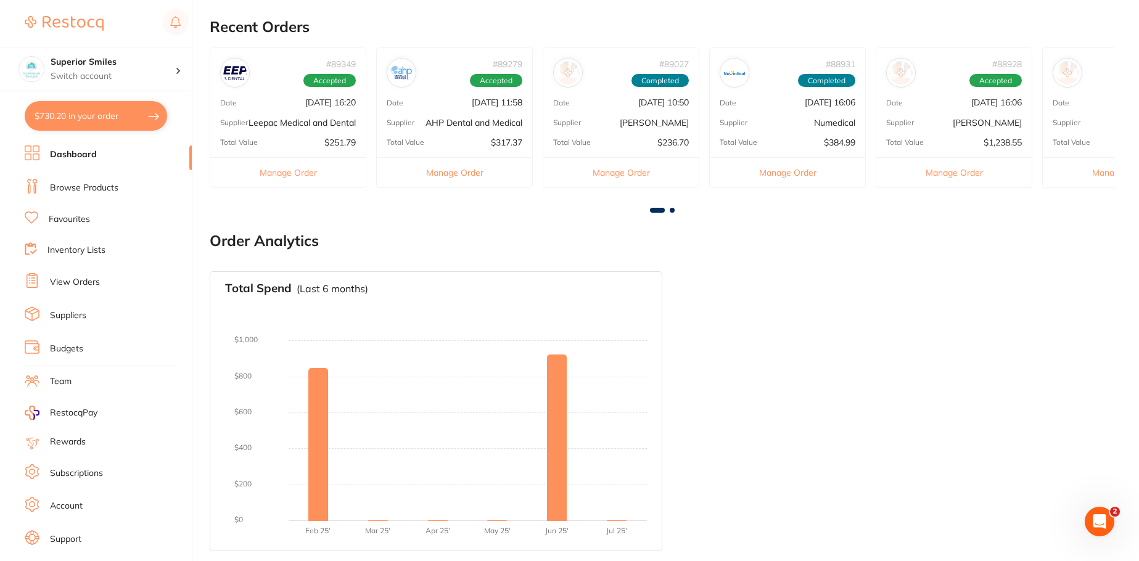
click at [789, 176] on button "Manage Order" at bounding box center [787, 172] width 155 height 30
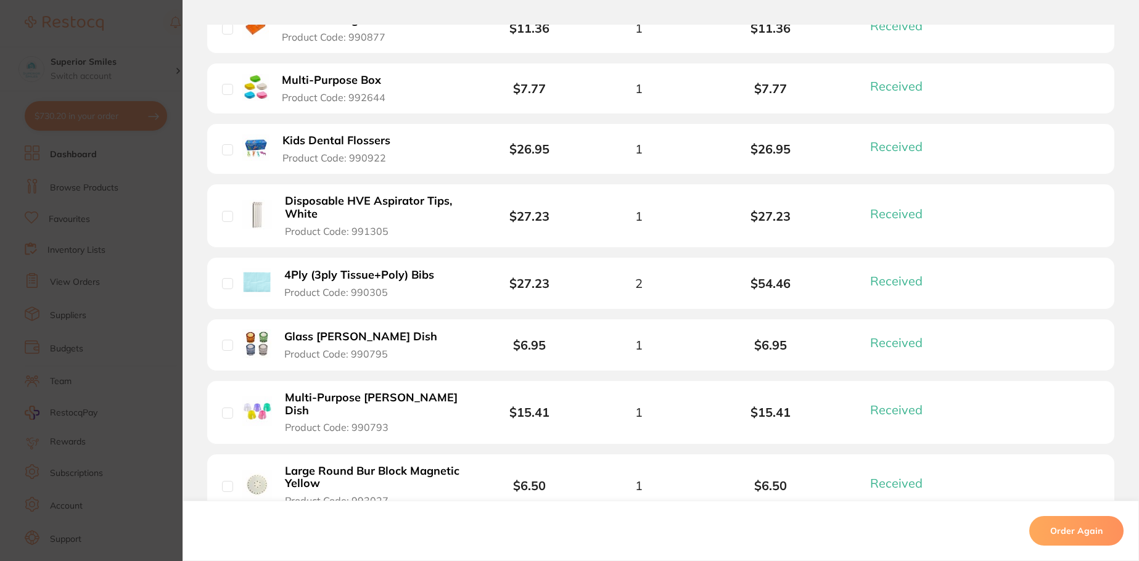
scroll to position [911, 0]
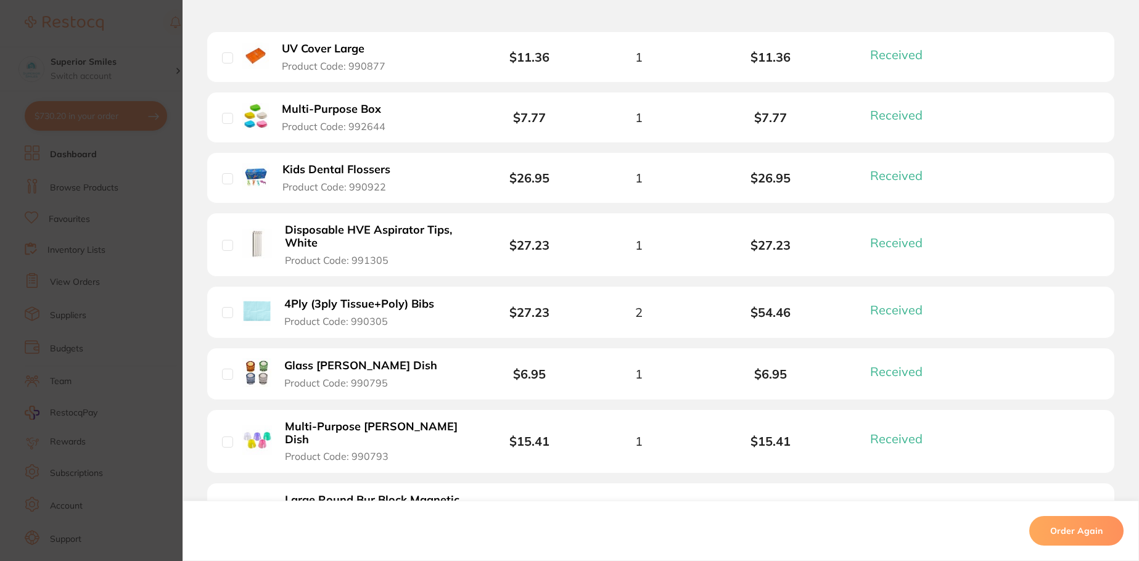
click at [188, 14] on div "Order ID: Restocq- 88931 Order Information 19 Received Completed Order Order Da…" at bounding box center [660, 280] width 956 height 561
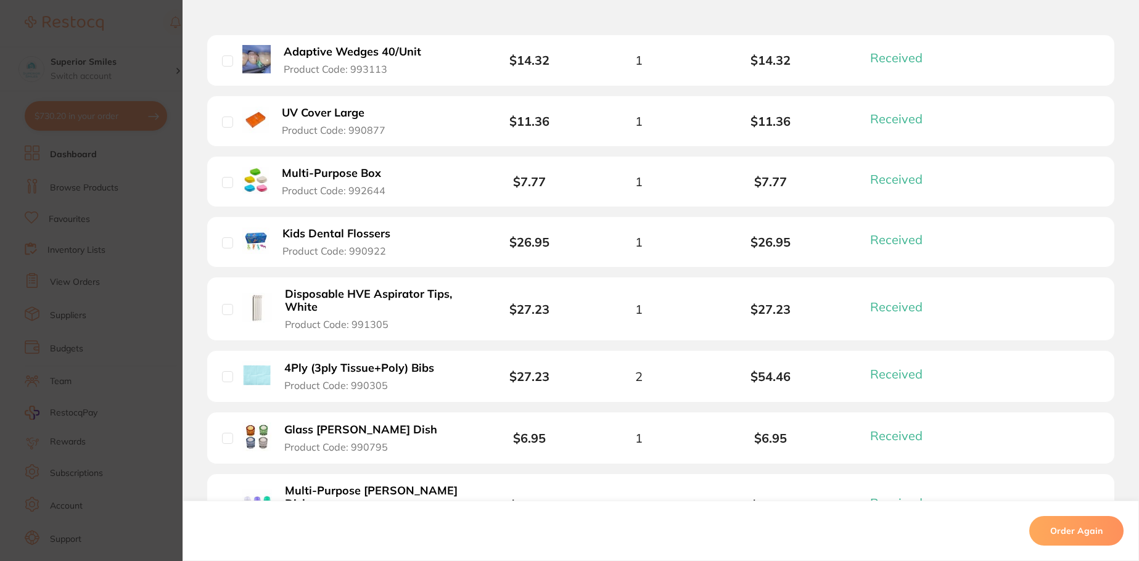
scroll to position [788, 0]
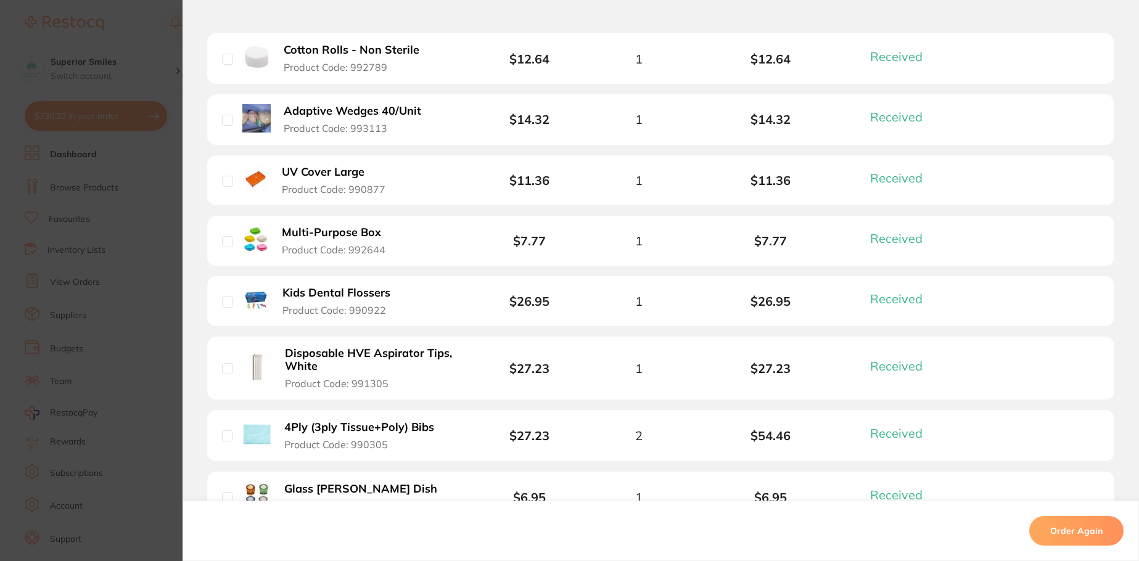
click at [226, 178] on input "checkbox" at bounding box center [227, 181] width 11 height 11
checkbox input "true"
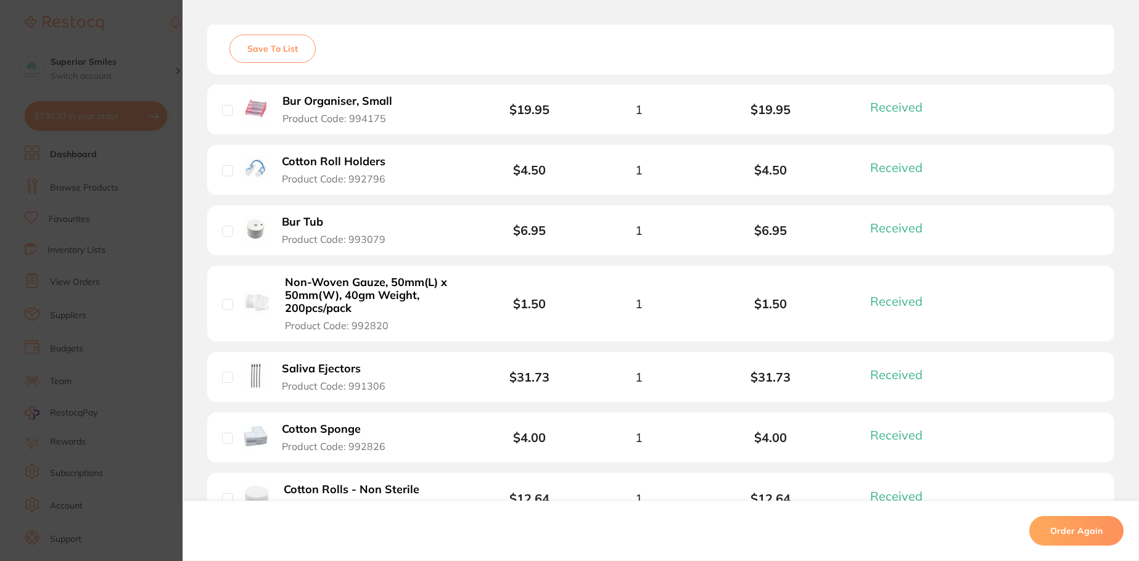
scroll to position [295, 0]
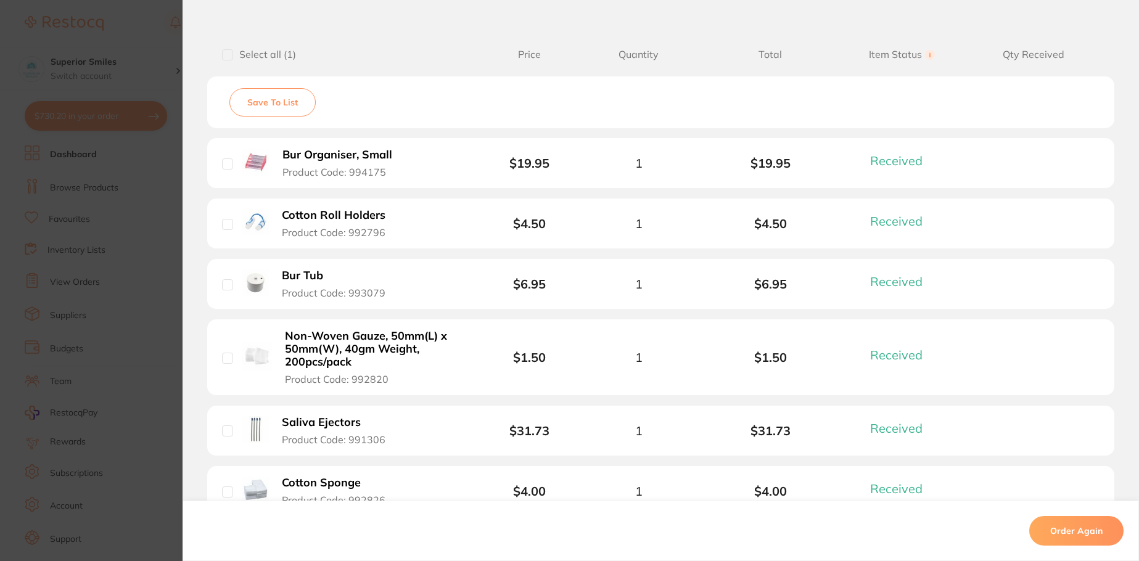
click at [224, 283] on input "checkbox" at bounding box center [227, 284] width 11 height 11
click at [226, 284] on input "checkbox" at bounding box center [227, 284] width 11 height 11
checkbox input "false"
click at [304, 271] on b "Bur Tub" at bounding box center [302, 275] width 41 height 13
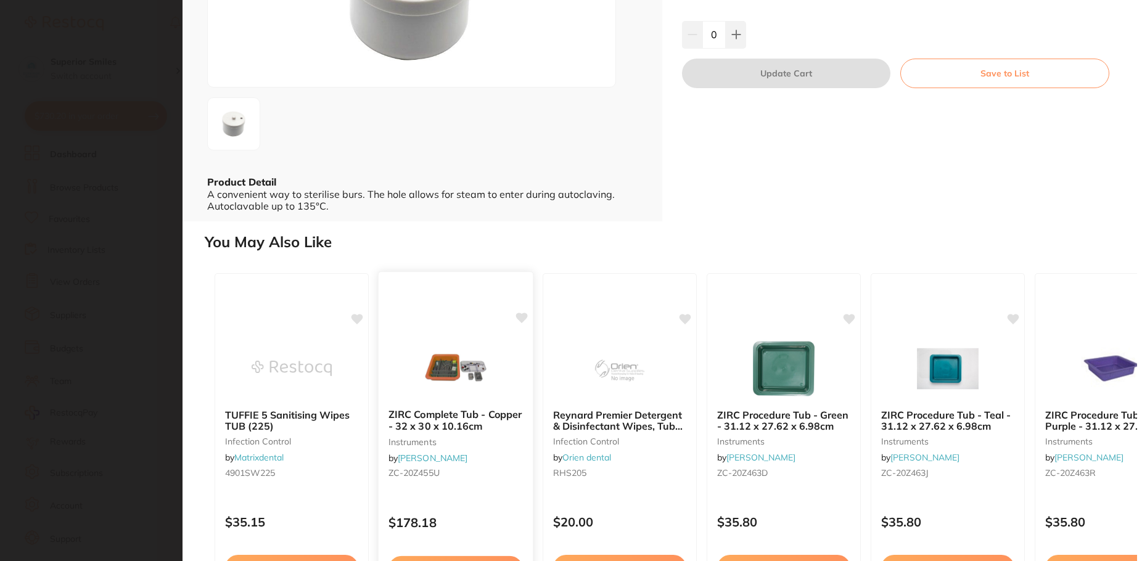
scroll to position [247, 0]
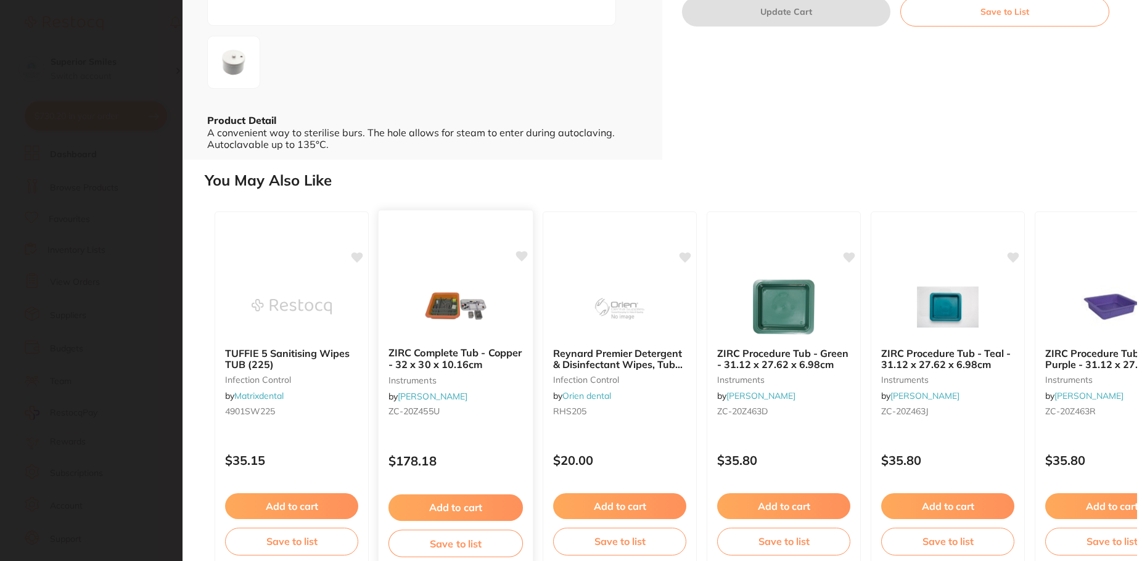
click at [487, 356] on b "ZIRC Complete Tub - Copper - 32 x 30 x 10.16cm" at bounding box center [455, 358] width 134 height 23
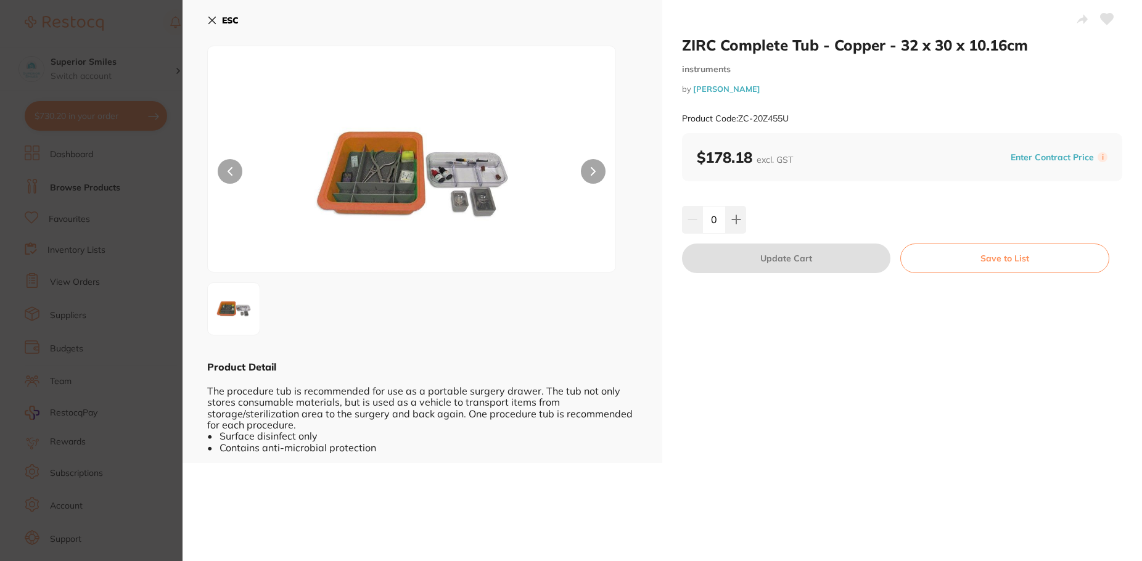
click at [213, 19] on icon at bounding box center [212, 20] width 7 height 7
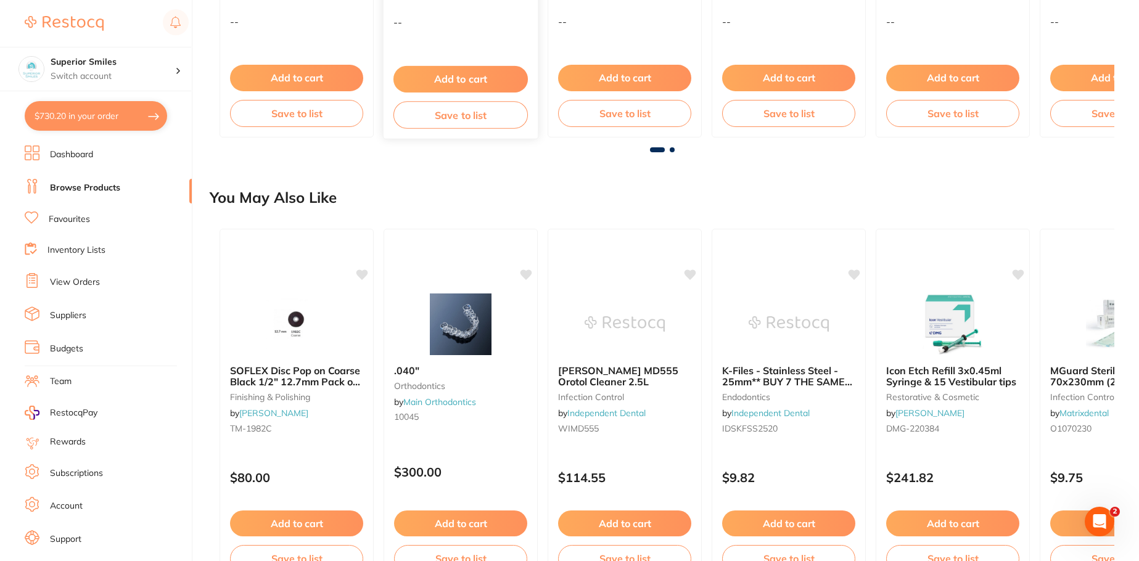
scroll to position [863, 0]
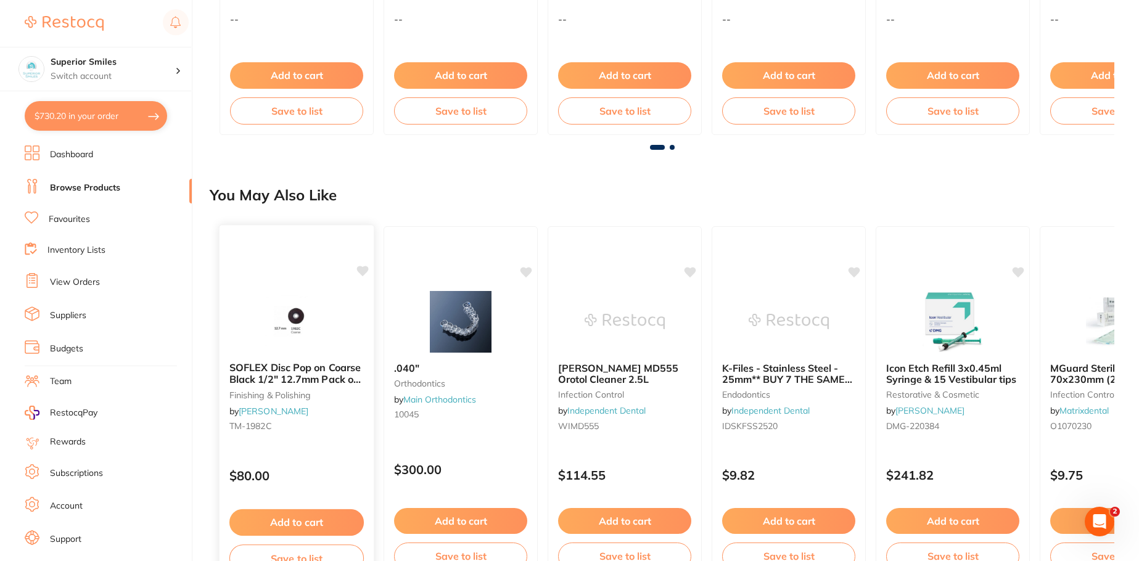
click at [294, 375] on b "SOFLEX Disc Pop on Coarse Black 1/2" 12.7mm Pack of 85" at bounding box center [296, 373] width 134 height 23
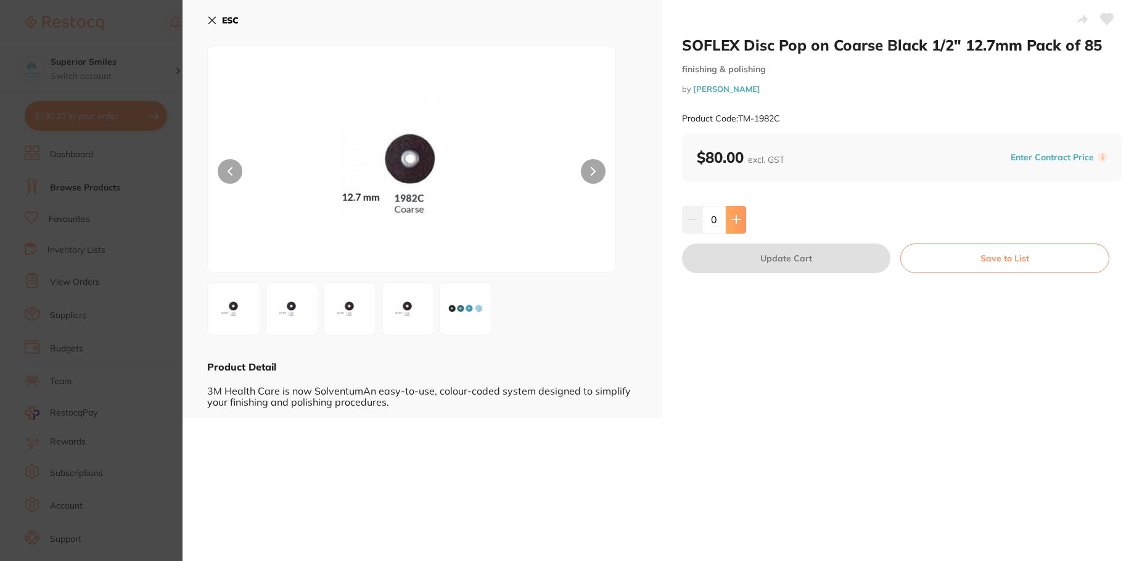
click at [740, 227] on button at bounding box center [736, 219] width 20 height 27
type input "1"
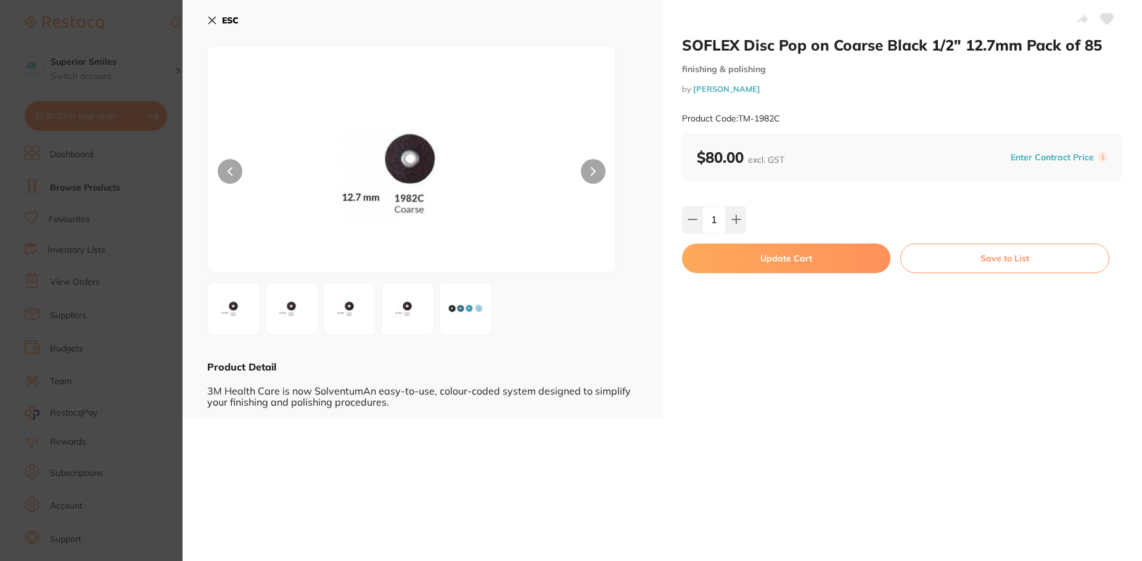
click at [826, 258] on button "Update Cart" at bounding box center [786, 259] width 208 height 30
checkbox input "false"
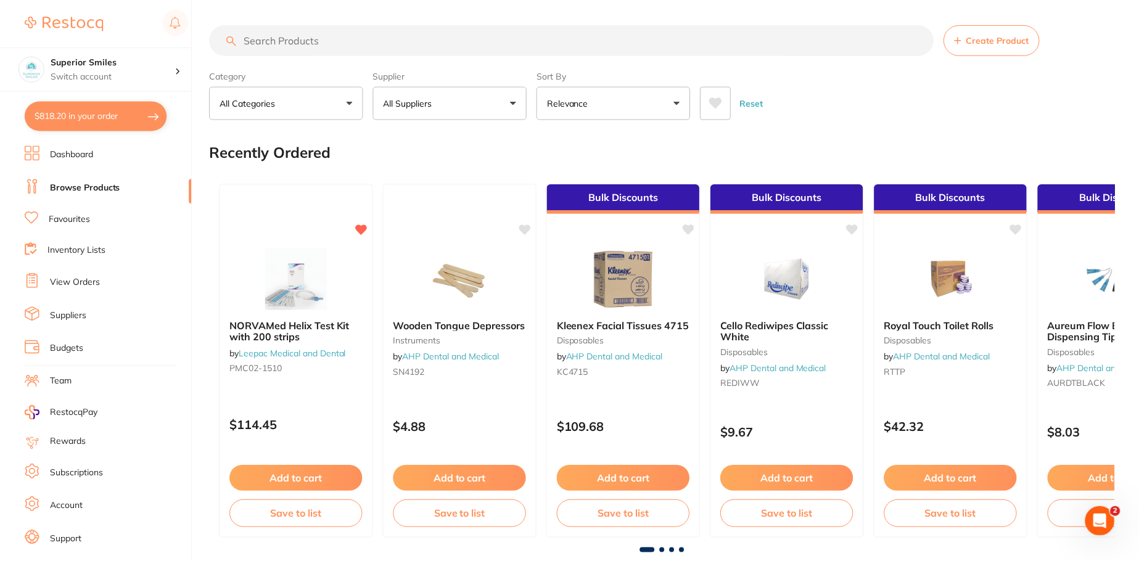
scroll to position [863, 0]
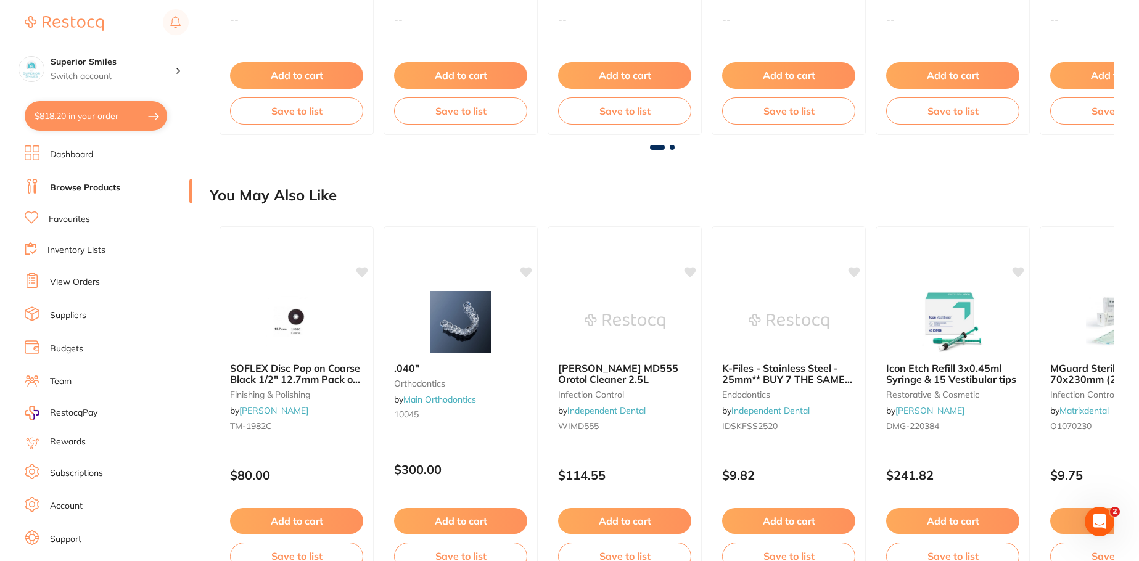
click at [64, 155] on link "Dashboard" at bounding box center [71, 155] width 43 height 12
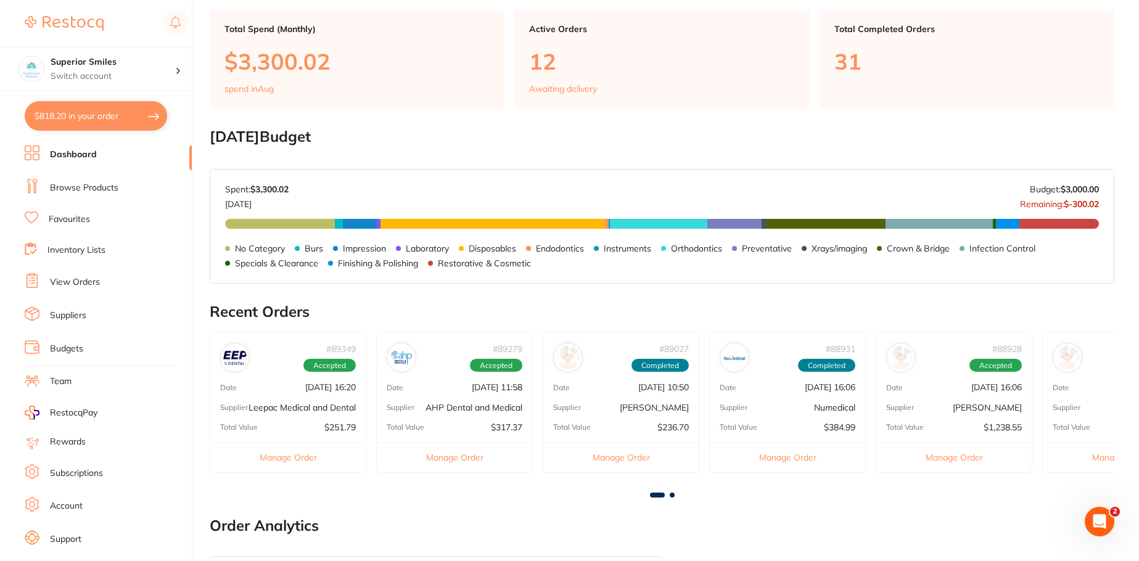
scroll to position [370, 0]
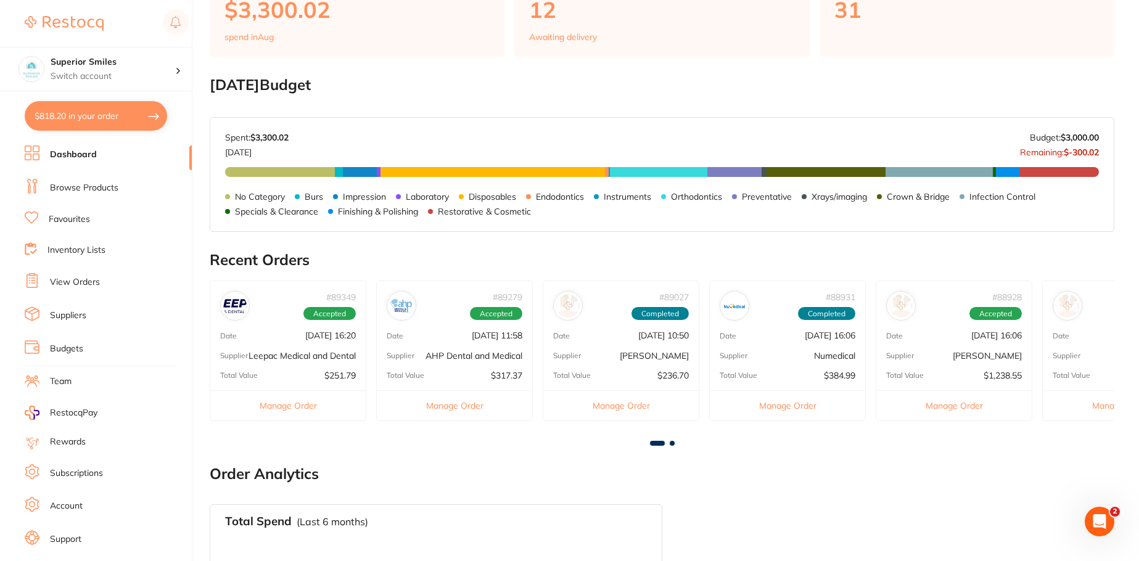
click at [809, 340] on p "[DATE] 16:06" at bounding box center [830, 335] width 51 height 10
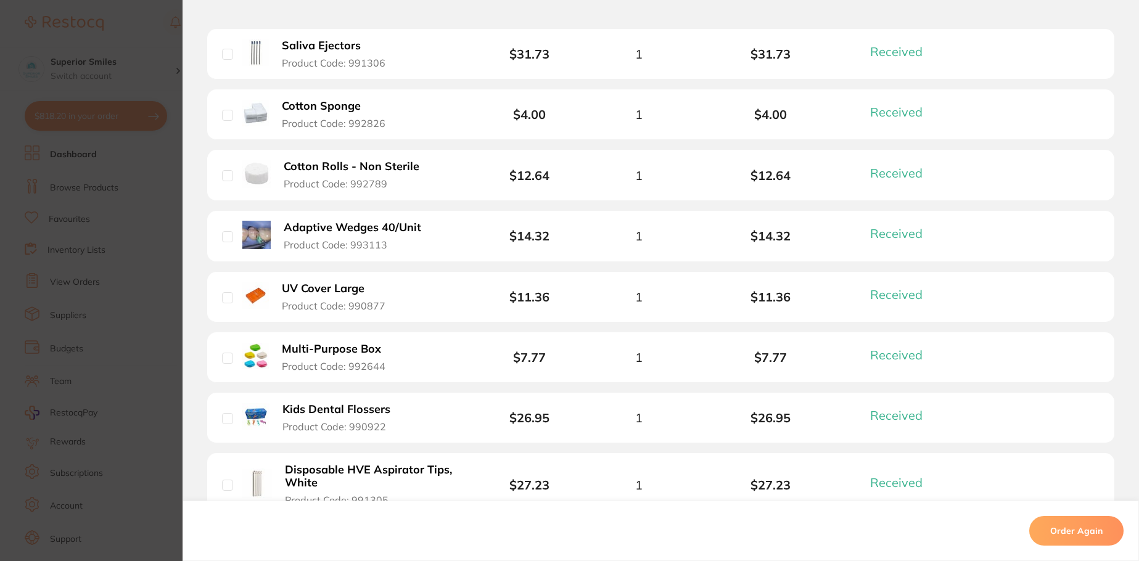
scroll to position [678, 0]
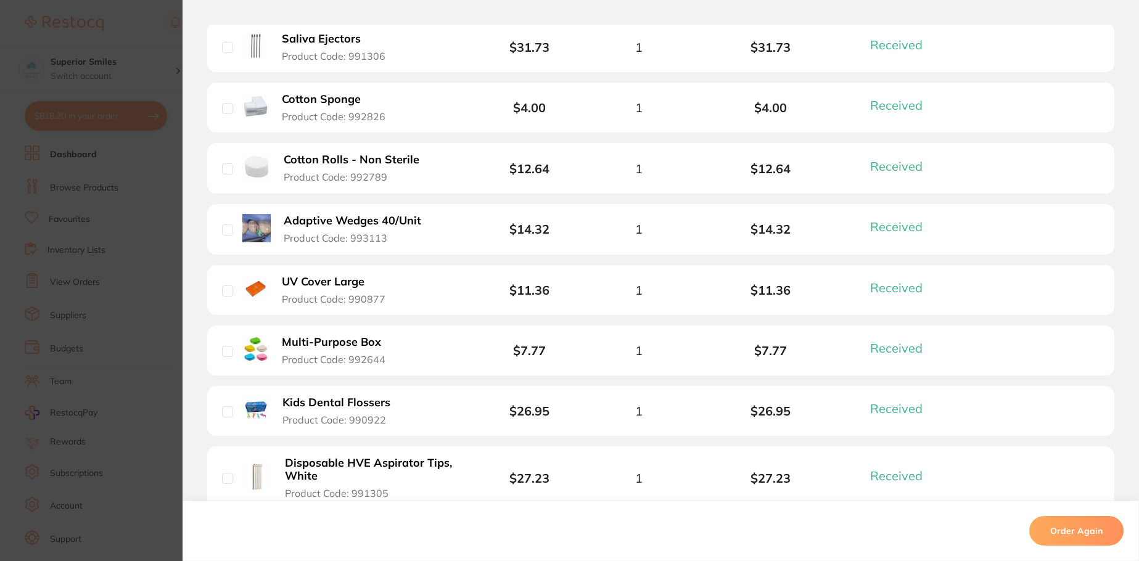
click at [78, 20] on section "Order ID: Restocq- 88931 Order Information 19 Received Completed Order Order Da…" at bounding box center [569, 280] width 1139 height 561
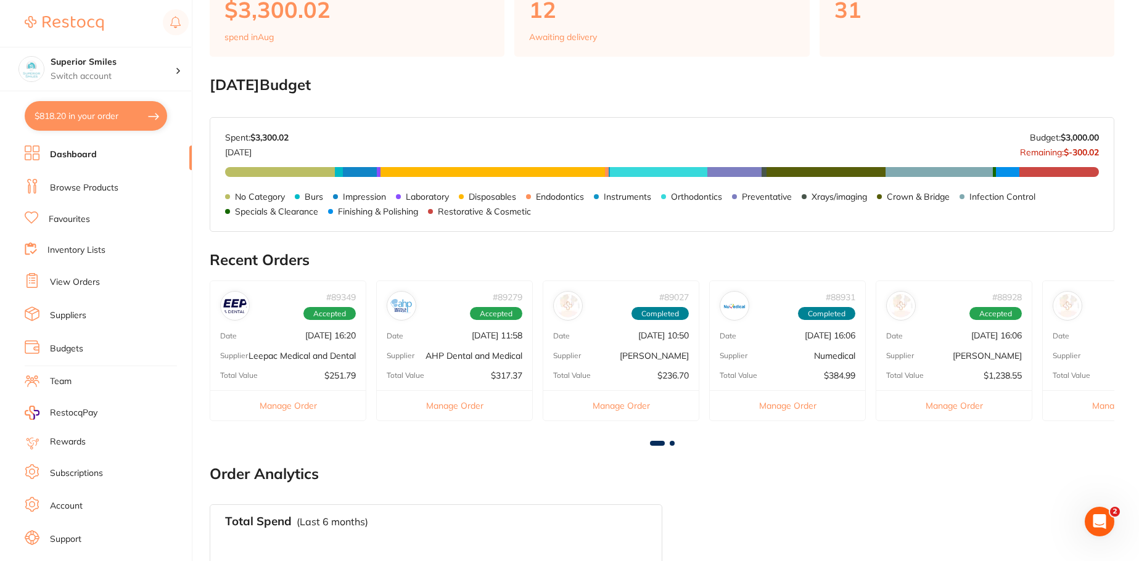
click at [617, 404] on button "Manage Order" at bounding box center [620, 405] width 155 height 30
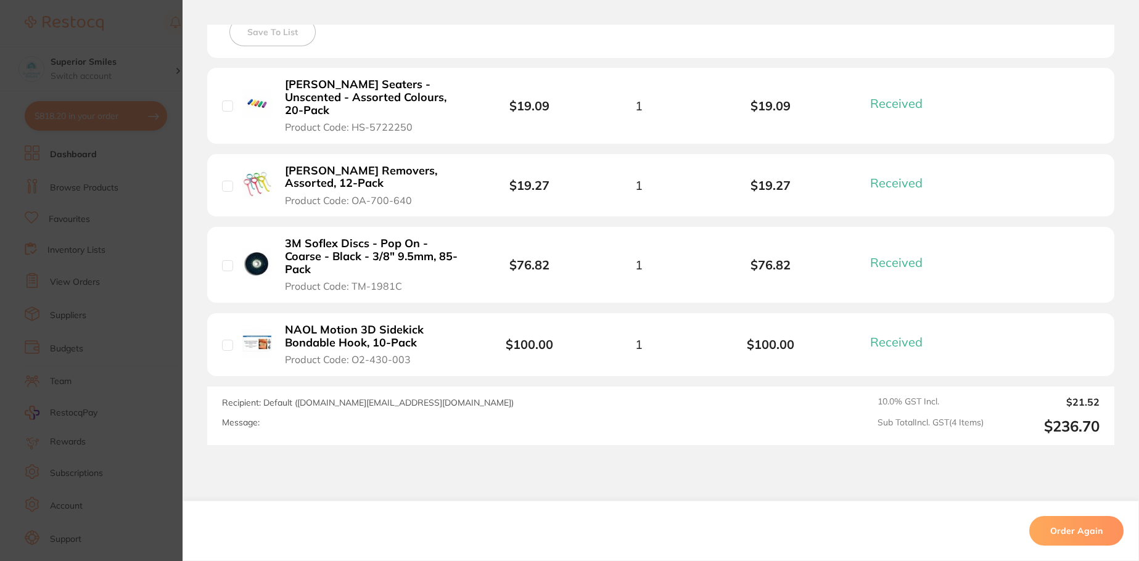
scroll to position [0, 0]
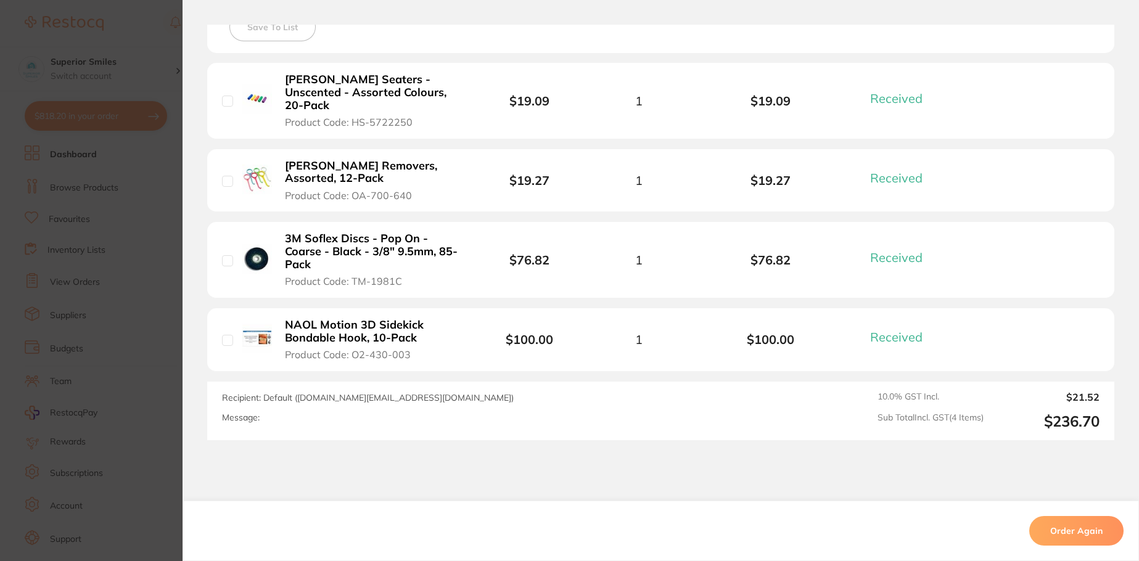
click at [42, 16] on section "Order ID: Restocq- 89027 Order Information 4 Received Completed Order Order Dat…" at bounding box center [569, 280] width 1139 height 561
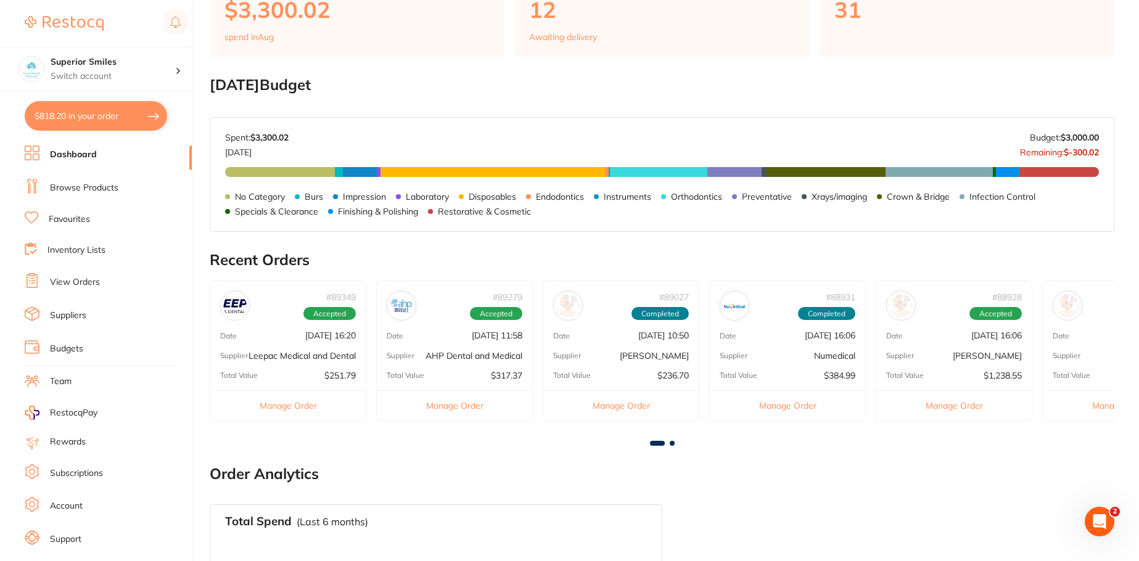
click at [80, 111] on button "$818.20 in your order" at bounding box center [96, 116] width 142 height 30
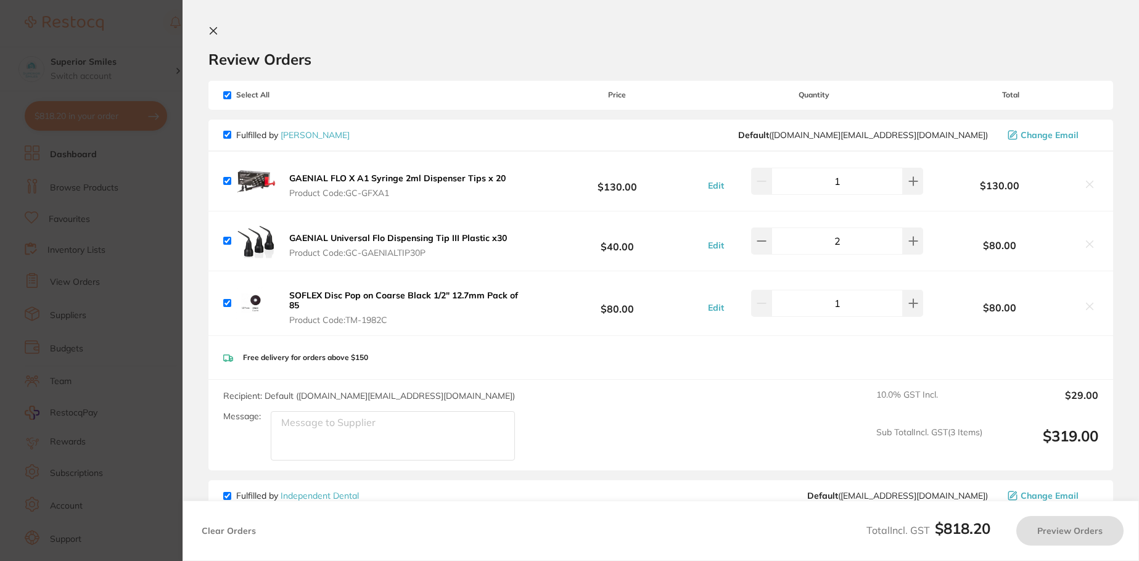
checkbox input "true"
drag, startPoint x: 523, startPoint y: 294, endPoint x: 308, endPoint y: 293, distance: 214.6
click at [308, 293] on button "SOFLEX Disc Pop on Coarse Black 1/2" 12.7mm Pack of 85 Product Code: TM-1982C" at bounding box center [407, 308] width 245 height 36
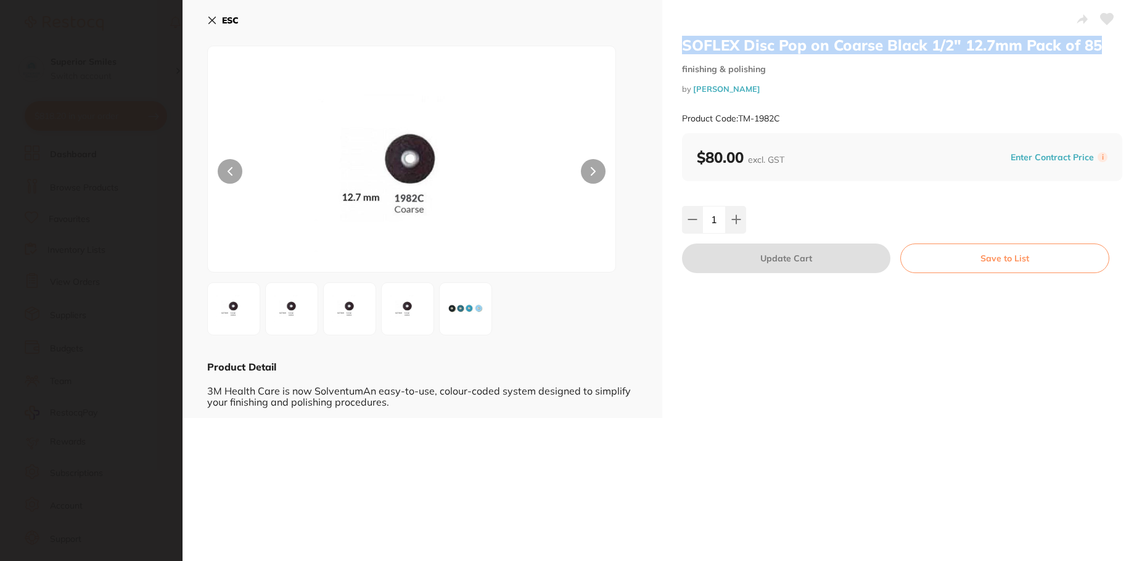
drag, startPoint x: 1109, startPoint y: 44, endPoint x: 684, endPoint y: 50, distance: 424.8
click at [682, 51] on h2 "SOFLEX Disc Pop on Coarse Black 1/2" 12.7mm Pack of 85" at bounding box center [902, 45] width 440 height 18
copy h2 "SOFLEX Disc Pop on Coarse Black 1/2" 12.7mm Pack of 85"
click at [211, 16] on icon at bounding box center [212, 20] width 10 height 10
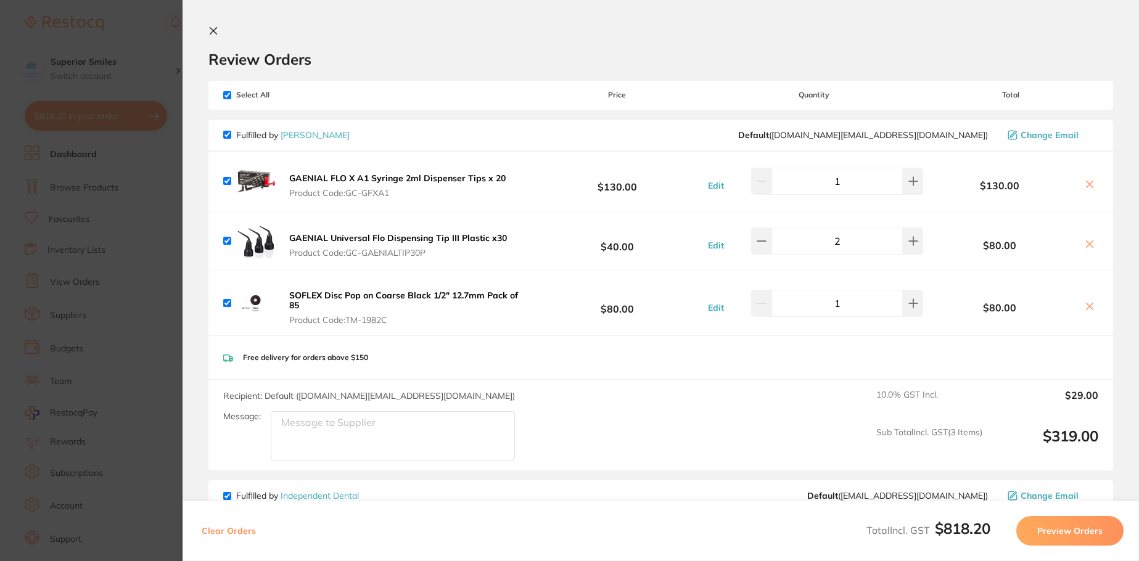
click at [208, 26] on icon at bounding box center [213, 31] width 10 height 10
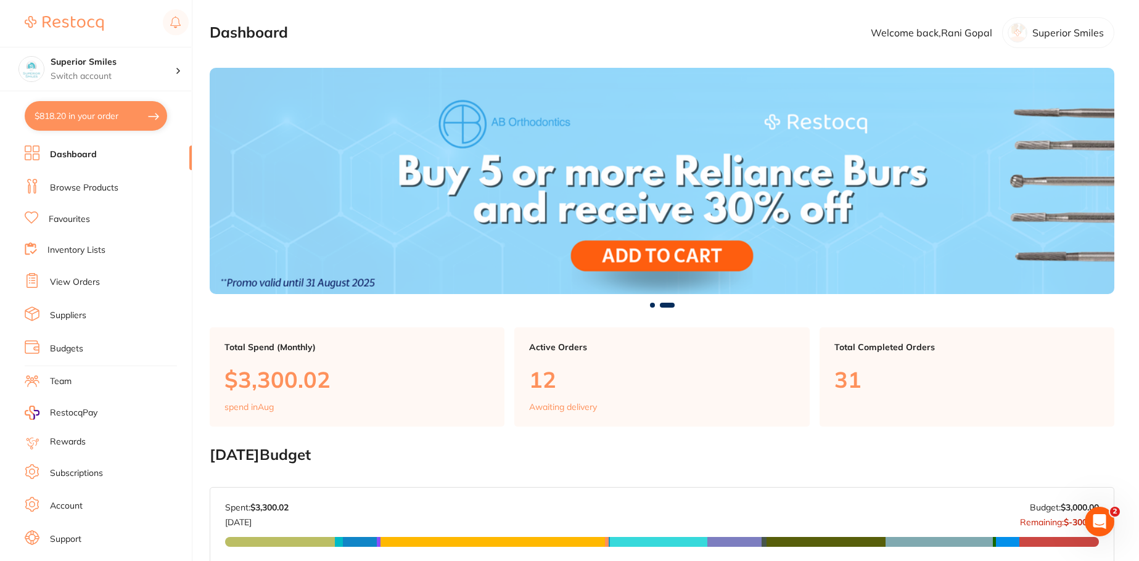
click at [79, 188] on link "Browse Products" at bounding box center [84, 188] width 68 height 12
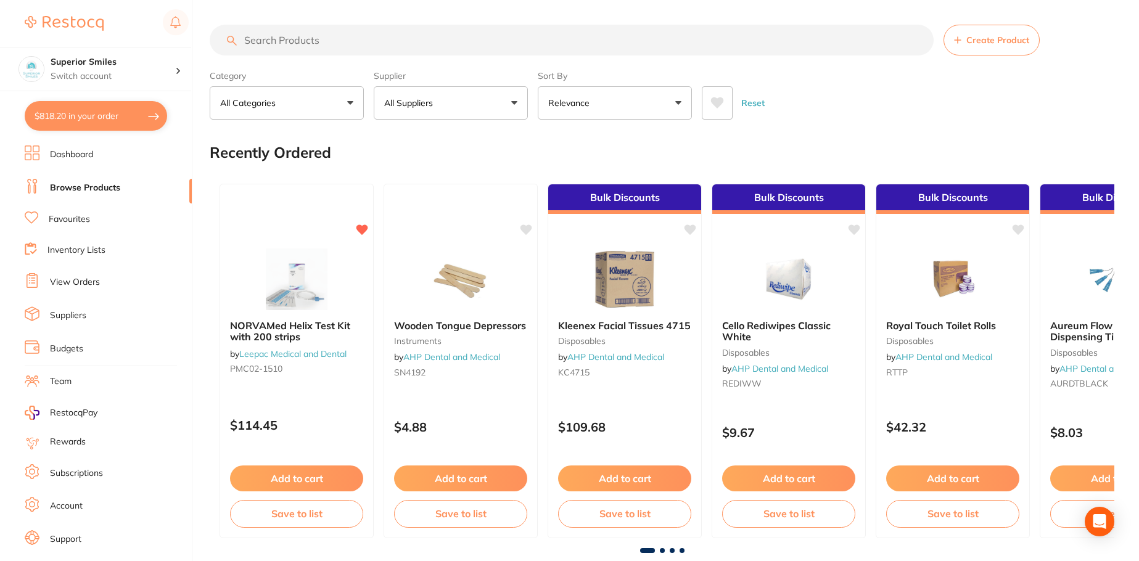
click at [351, 38] on input "search" at bounding box center [572, 40] width 724 height 31
paste input "SOFLEX Disc Pop on Coarse Black 1/2" 12.7mm Pack of 85"
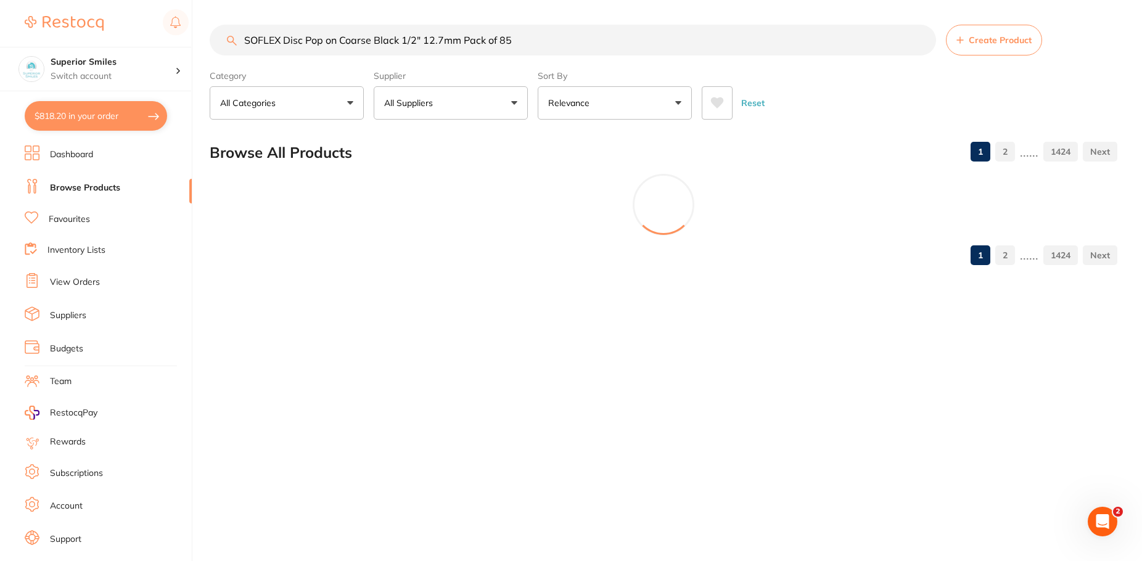
drag, startPoint x: 537, startPoint y: 36, endPoint x: 514, endPoint y: 40, distance: 23.1
click at [514, 40] on input "SOFLEX Disc Pop on Coarse Black 1/2" 12.7mm Pack of 85" at bounding box center [573, 40] width 726 height 31
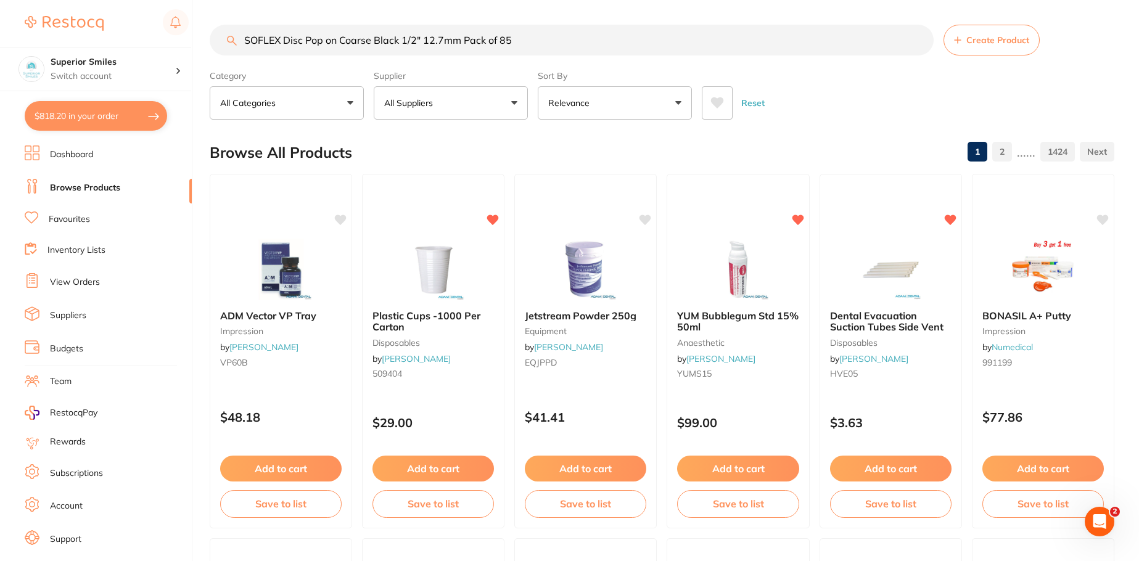
scroll to position [1, 0]
drag, startPoint x: 530, startPoint y: 39, endPoint x: 463, endPoint y: 47, distance: 67.7
click at [463, 47] on input "SOFLEX Disc Pop on Coarse Black 1/2" 12.7mm Pack of 85" at bounding box center [572, 40] width 724 height 31
type input "SOFLEX Disc Pop on Coarse Black 1/2" 12.7mm"
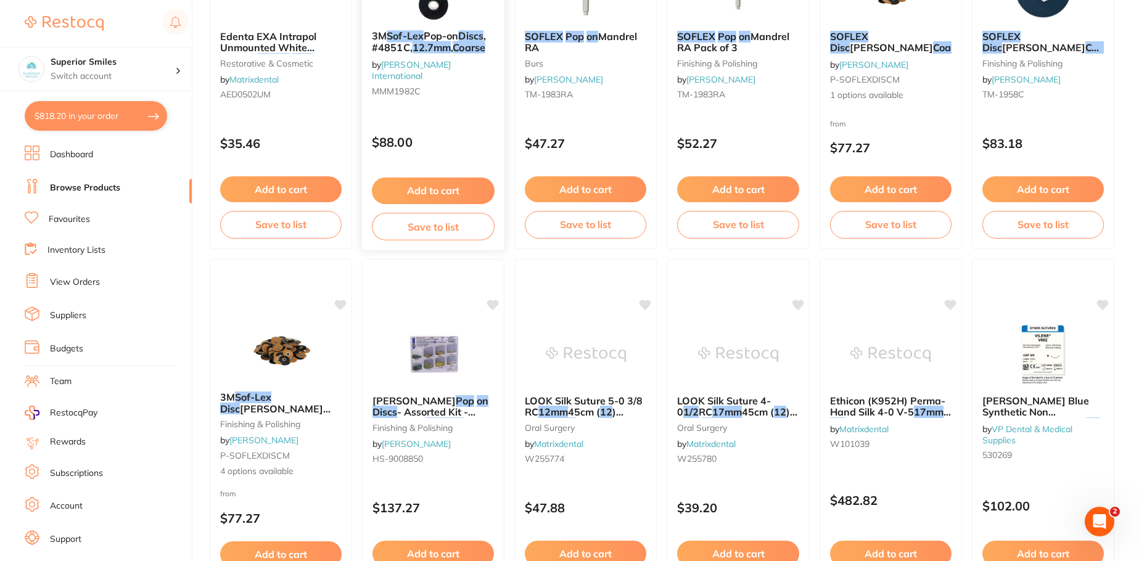
scroll to position [1911, 0]
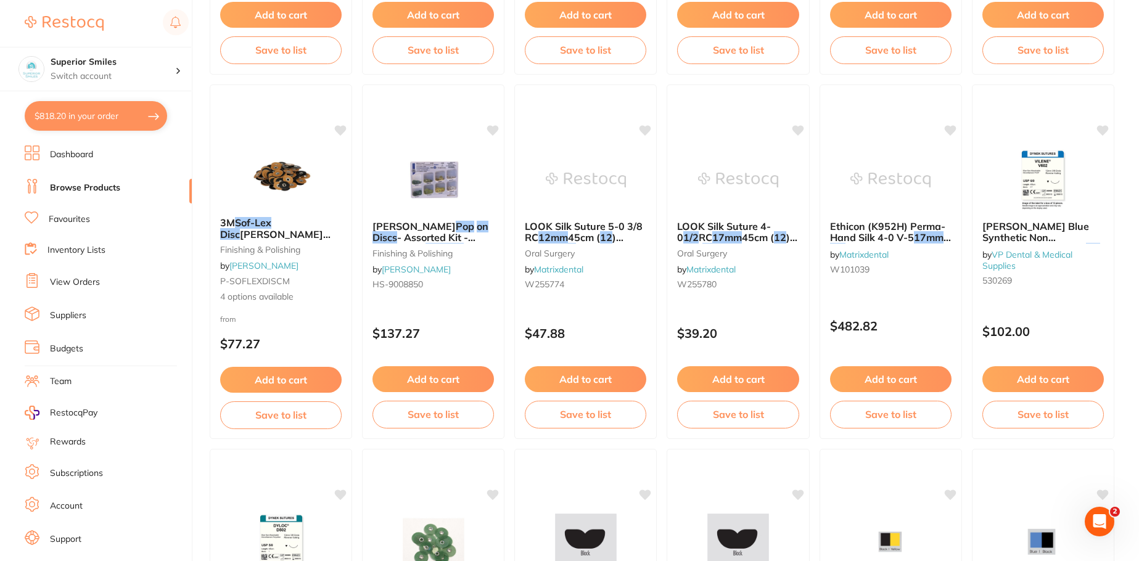
click at [65, 113] on button "$818.20 in your order" at bounding box center [96, 116] width 142 height 30
